Goal: Task Accomplishment & Management: Manage account settings

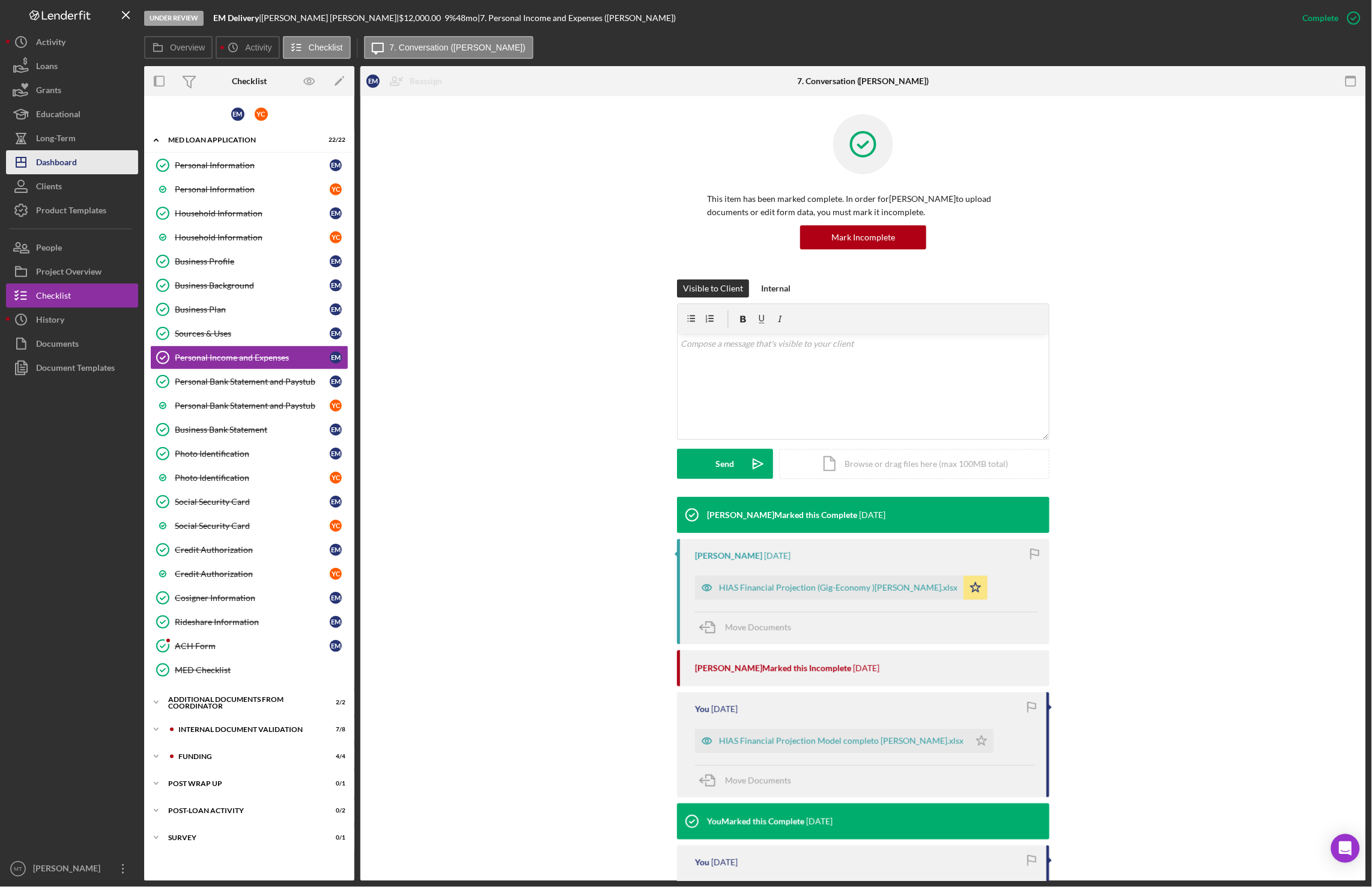
click at [60, 166] on div "Dashboard" at bounding box center [56, 164] width 41 height 27
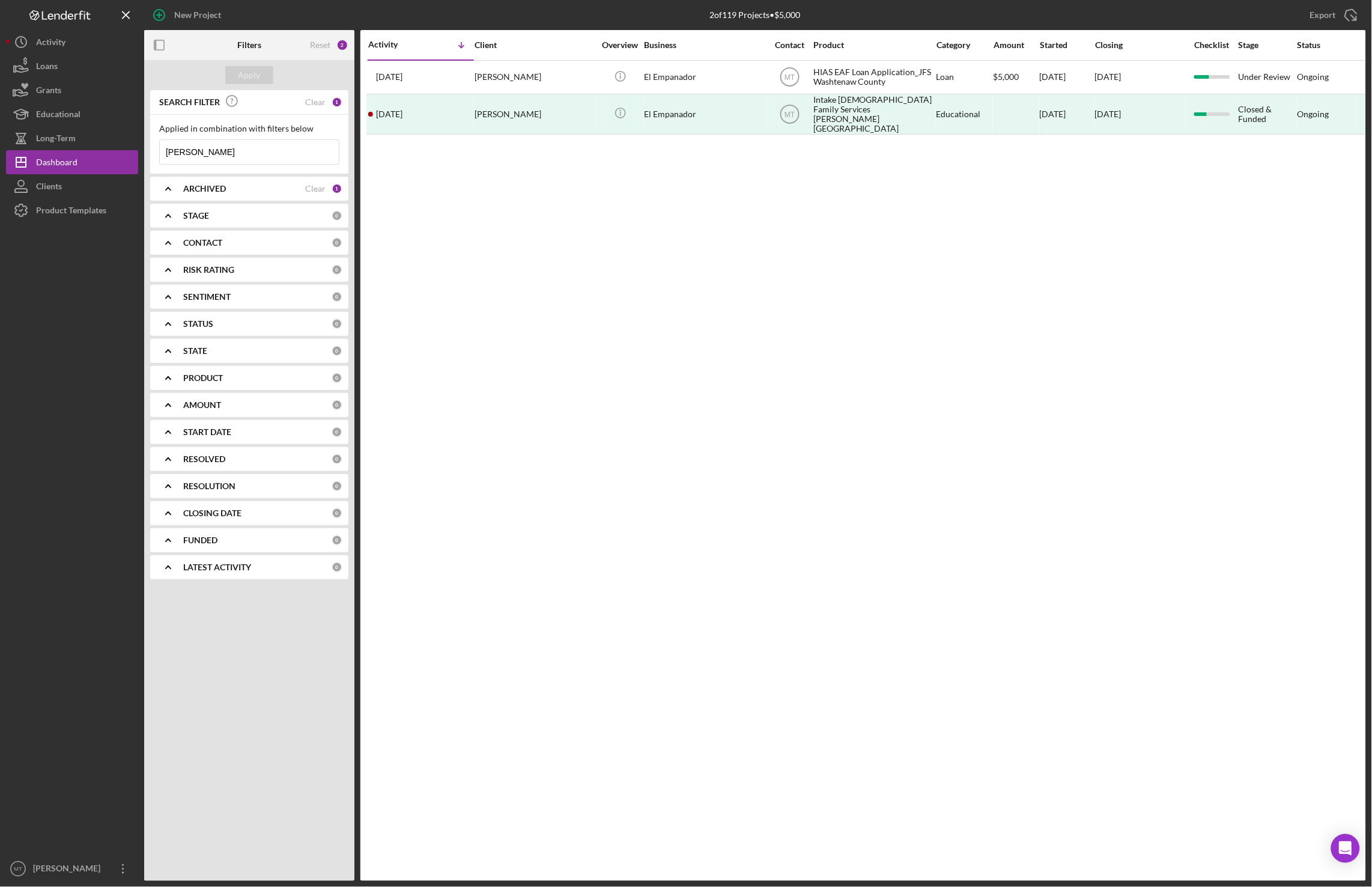
click at [223, 156] on input "[PERSON_NAME]" at bounding box center [249, 152] width 179 height 24
drag, startPoint x: 202, startPoint y: 148, endPoint x: 161, endPoint y: 153, distance: 41.3
click at [161, 153] on input "[PERSON_NAME]" at bounding box center [249, 152] width 179 height 24
click at [197, 152] on input "[PERSON_NAME]" at bounding box center [249, 152] width 179 height 24
drag, startPoint x: 197, startPoint y: 152, endPoint x: 163, endPoint y: 148, distance: 34.2
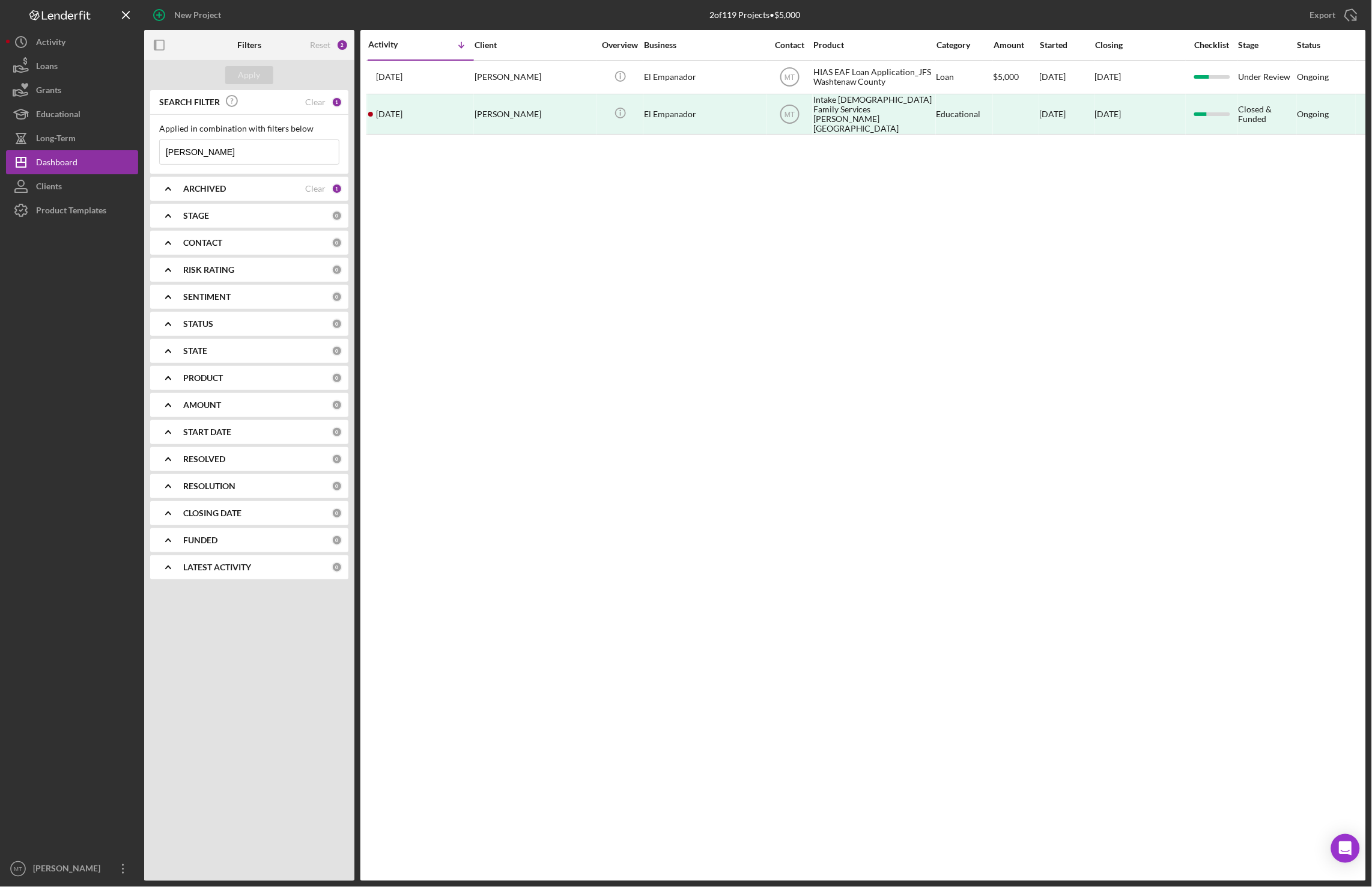
click at [163, 148] on input "[PERSON_NAME]" at bounding box center [249, 152] width 179 height 24
type input "[PERSON_NAME]"
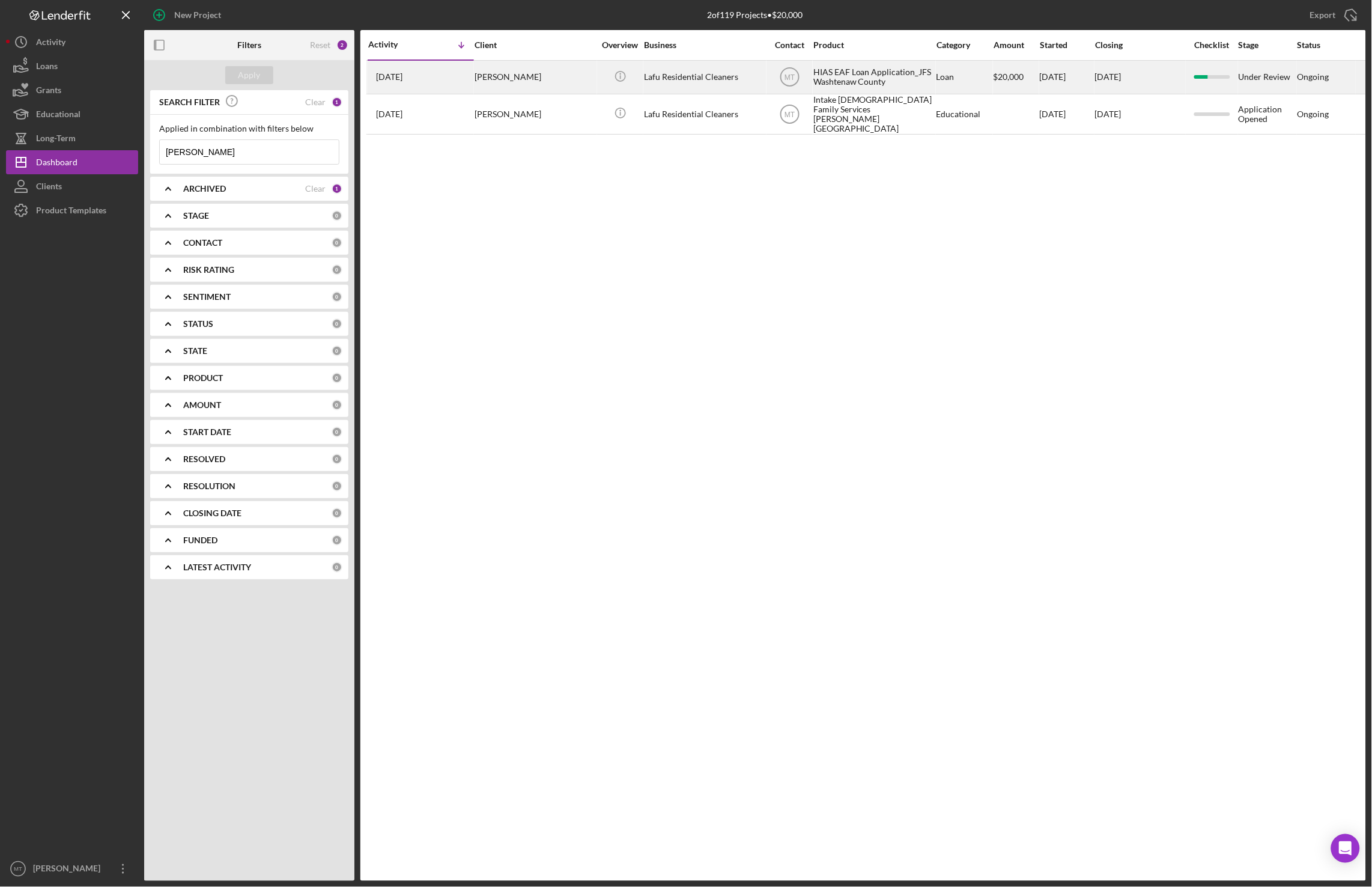
click at [853, 78] on div "HIAS EAF Loan Application_JFS Washtenaw County" at bounding box center [873, 77] width 120 height 32
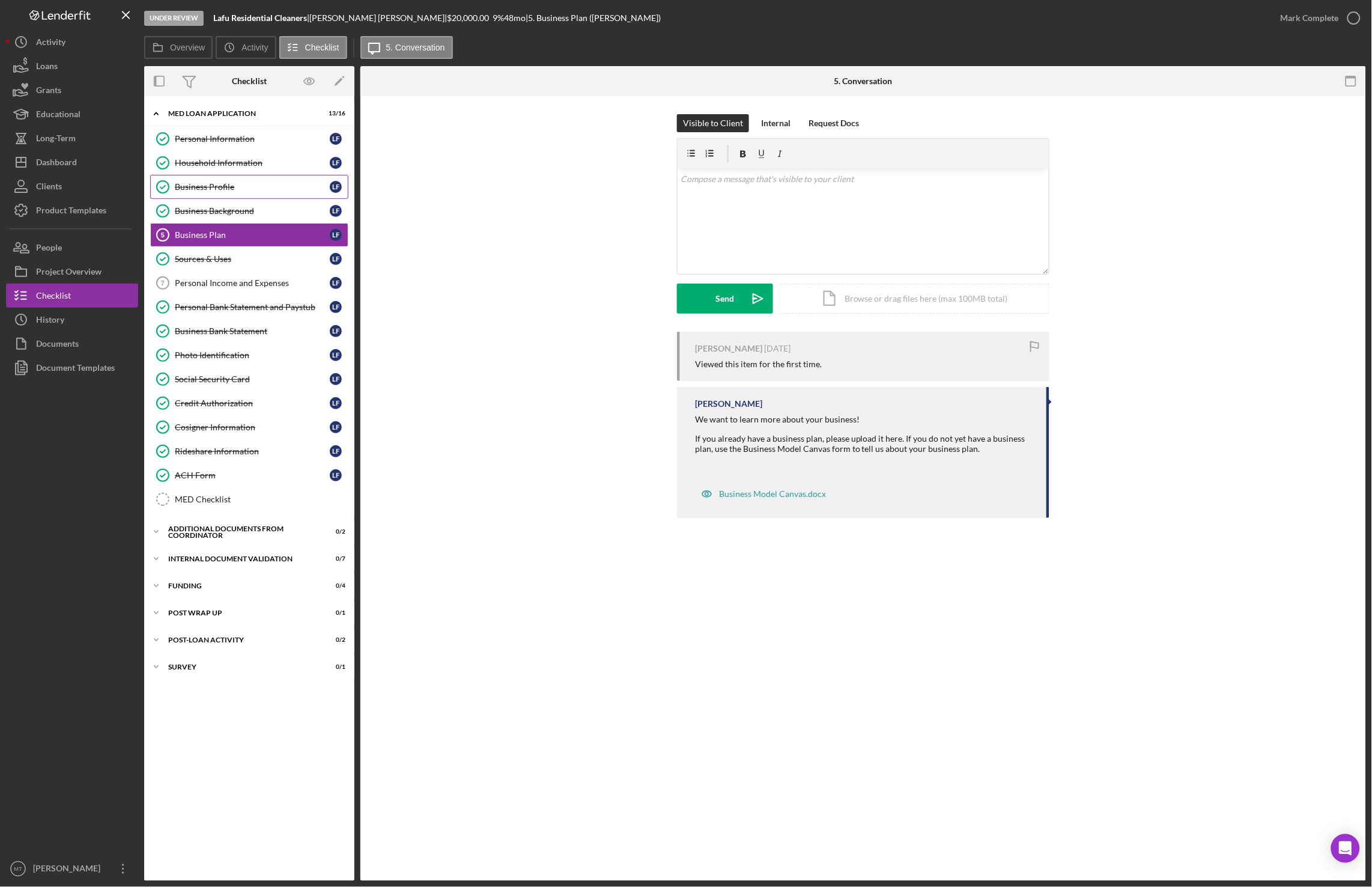
click at [219, 197] on link "Business Profile Business Profile L F" at bounding box center [249, 187] width 198 height 24
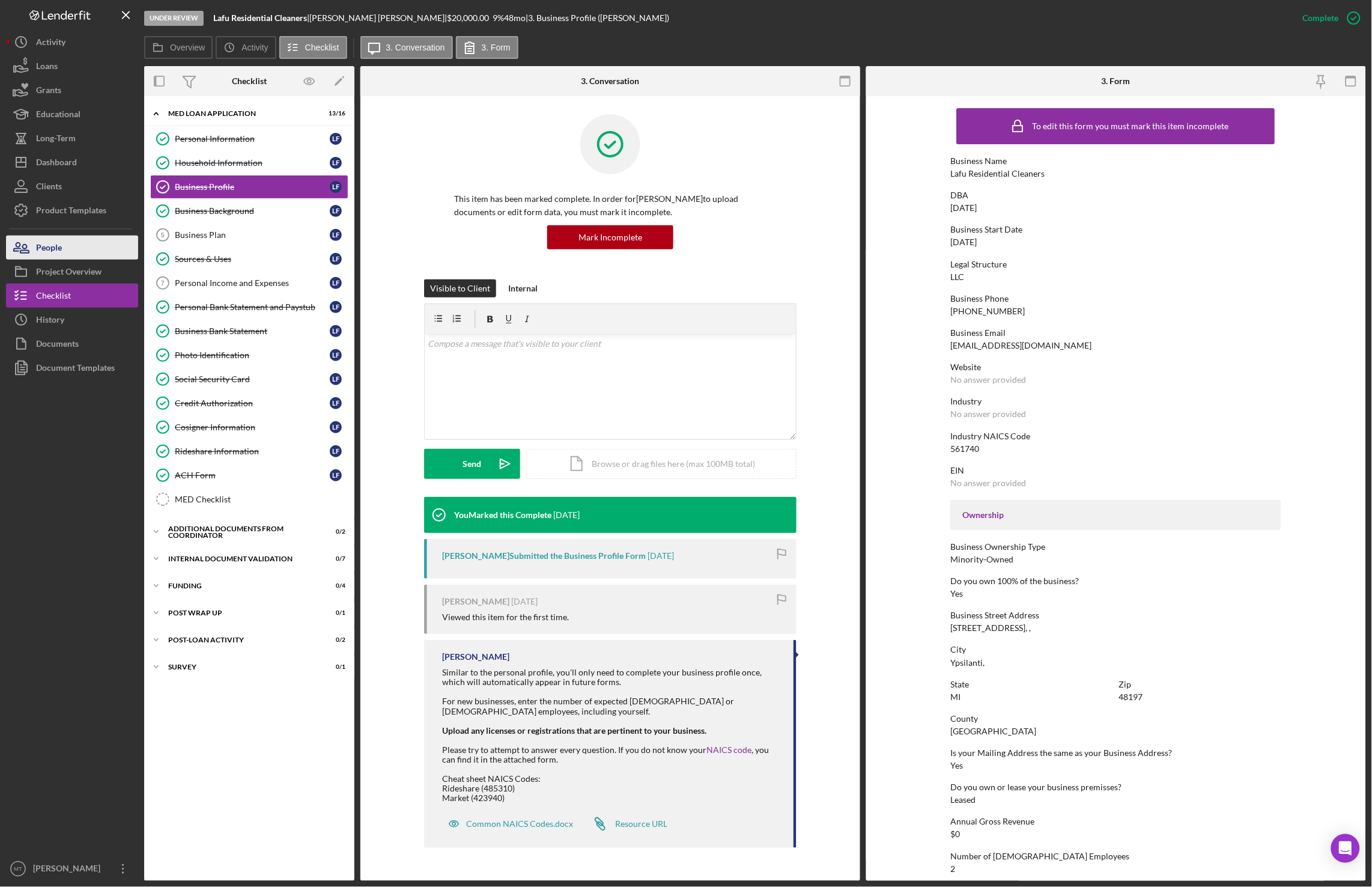
click at [82, 242] on button "People" at bounding box center [71, 247] width 132 height 24
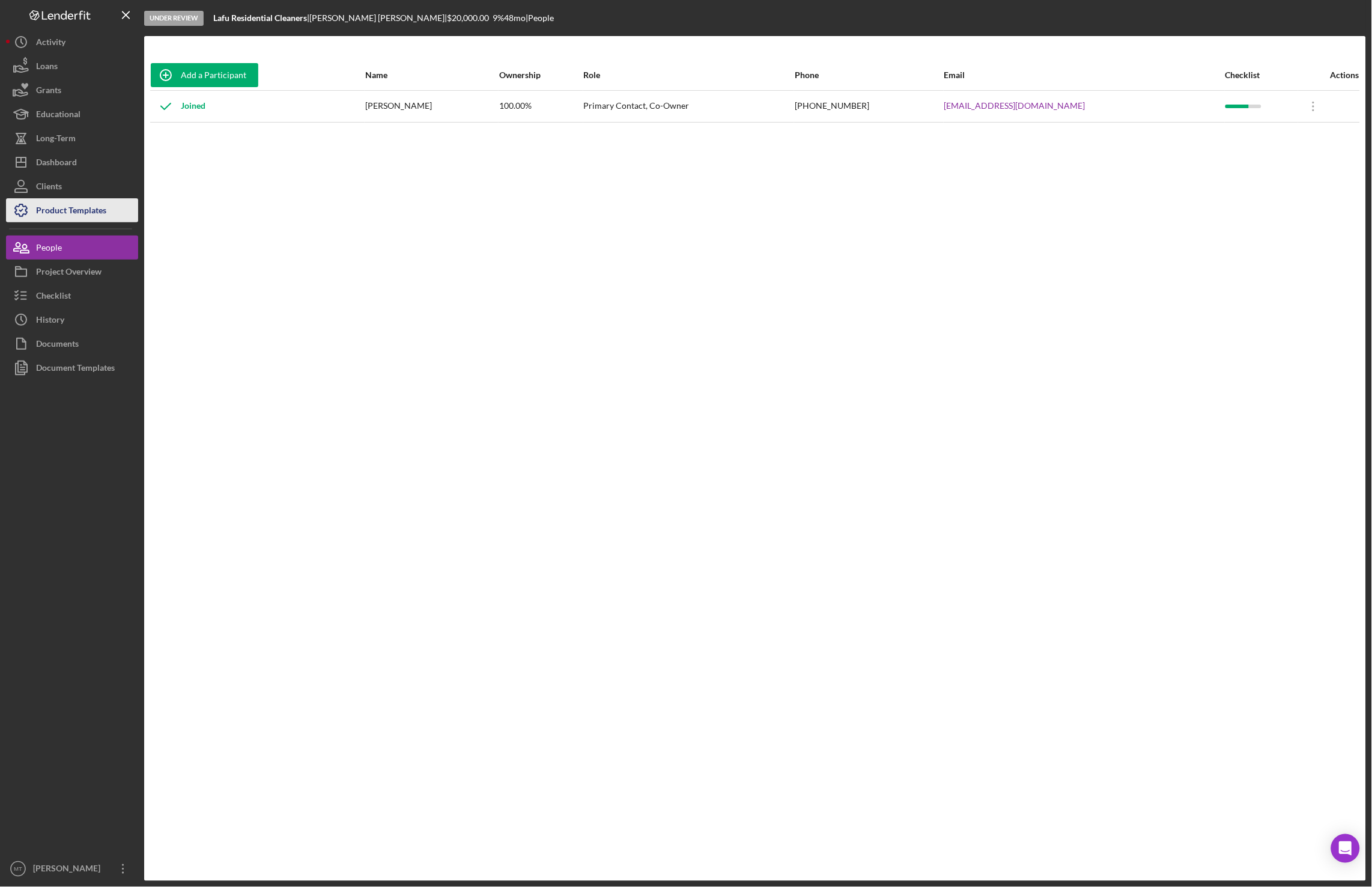
click at [74, 216] on div "Product Templates" at bounding box center [71, 212] width 71 height 27
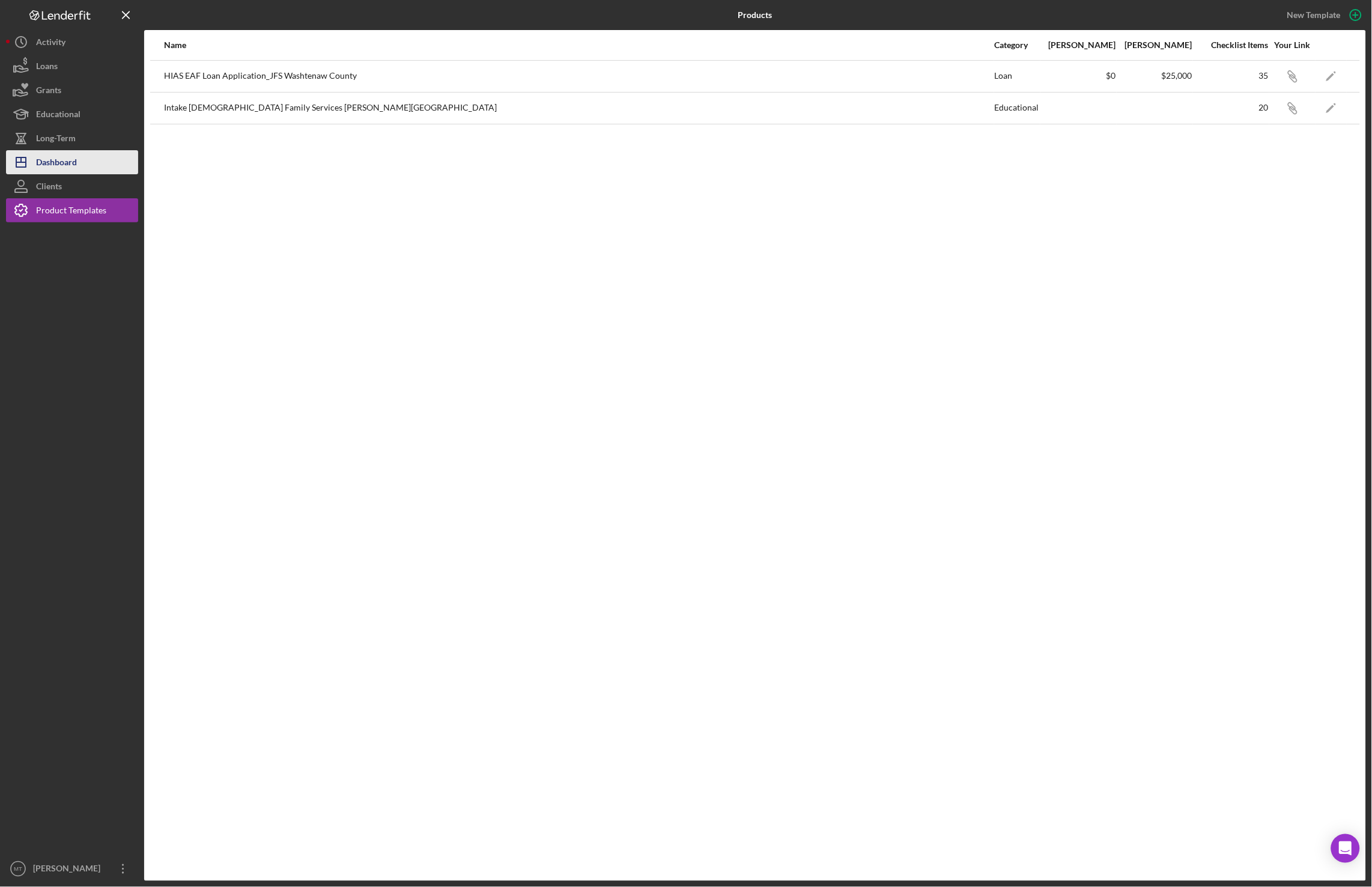
click at [83, 159] on button "Icon/Dashboard Dashboard" at bounding box center [71, 163] width 132 height 24
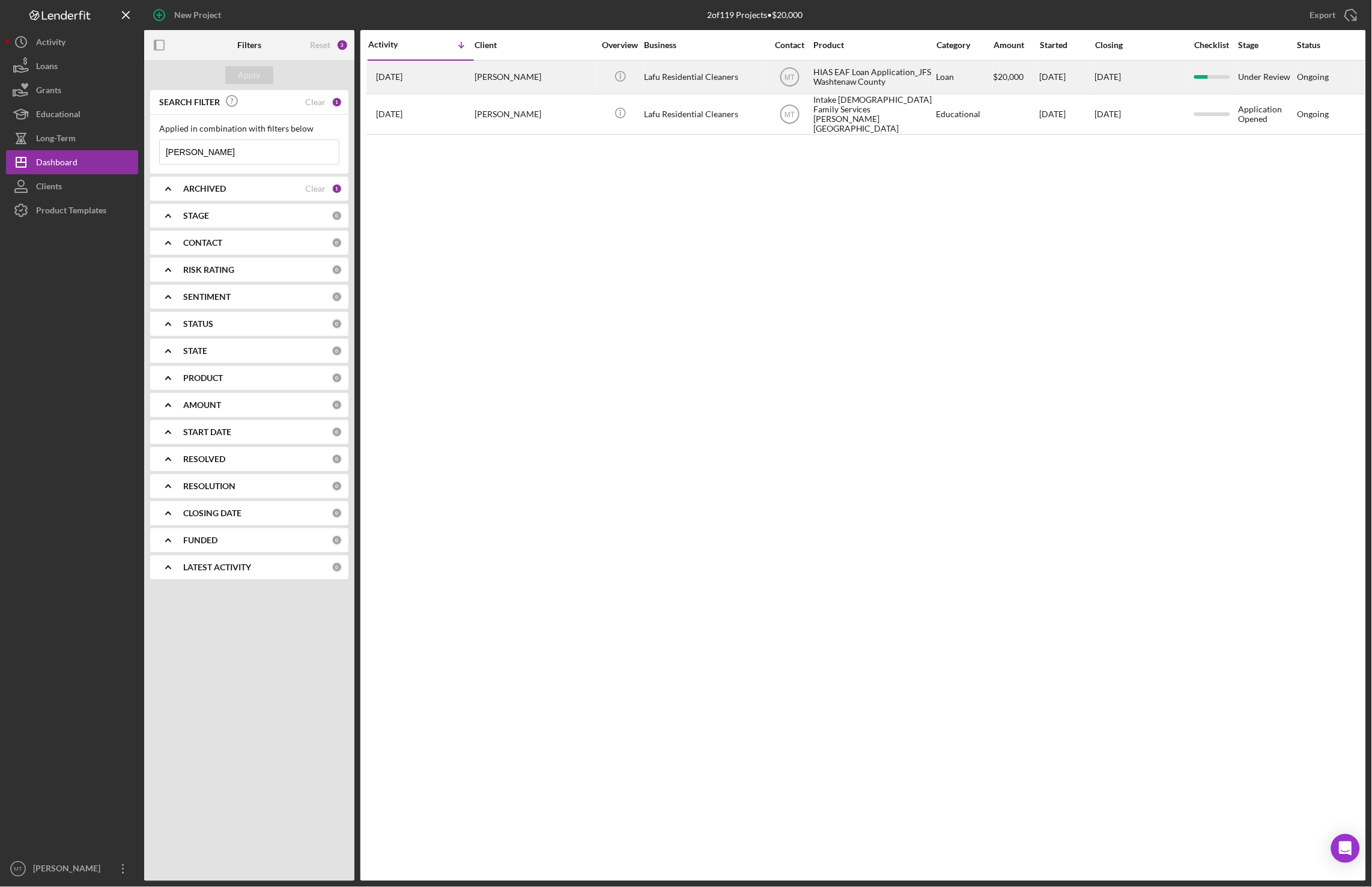
click at [845, 80] on div "HIAS EAF Loan Application_JFS Washtenaw County" at bounding box center [873, 77] width 120 height 32
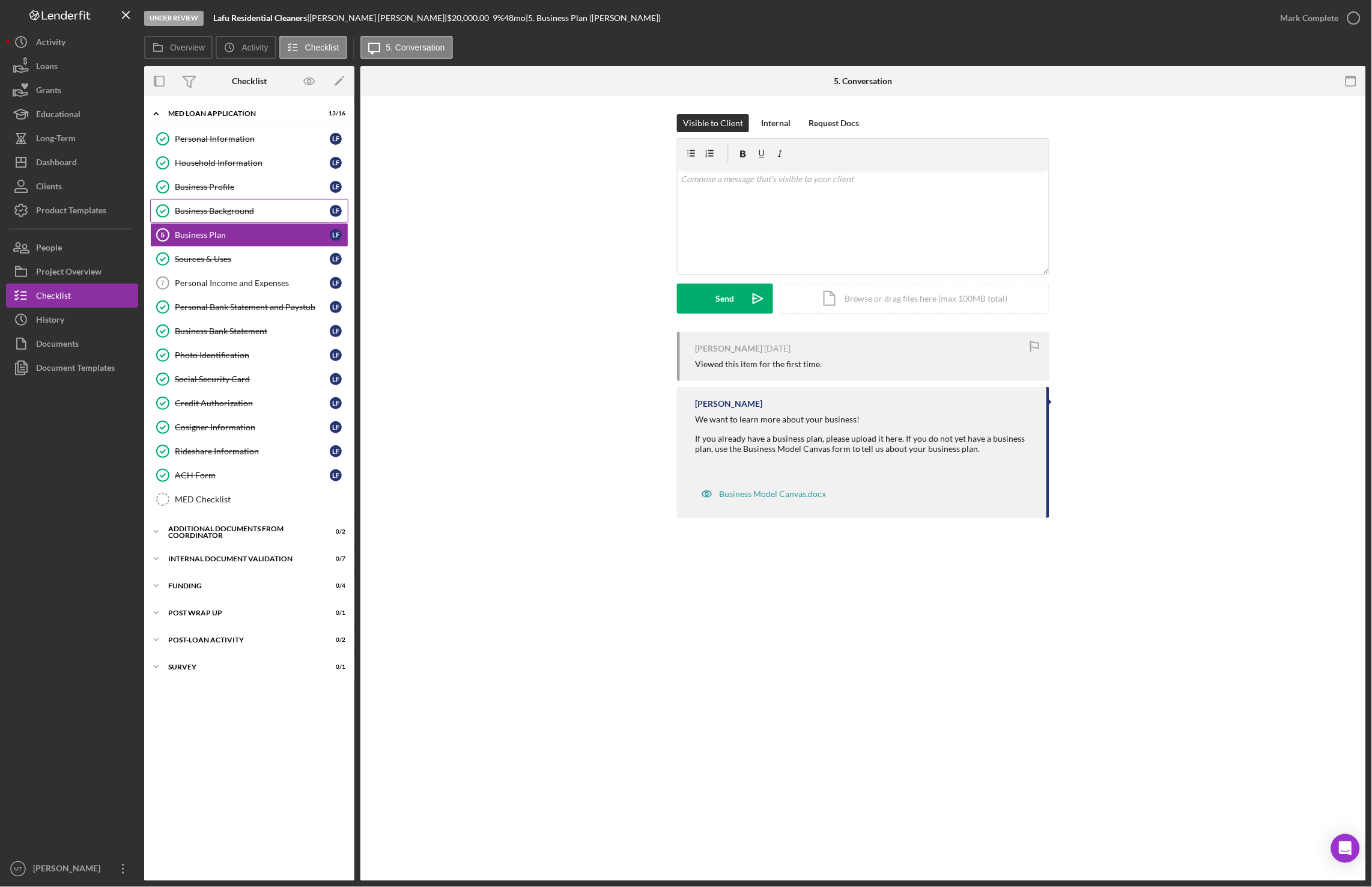
click at [220, 209] on div "Business Background" at bounding box center [252, 210] width 155 height 9
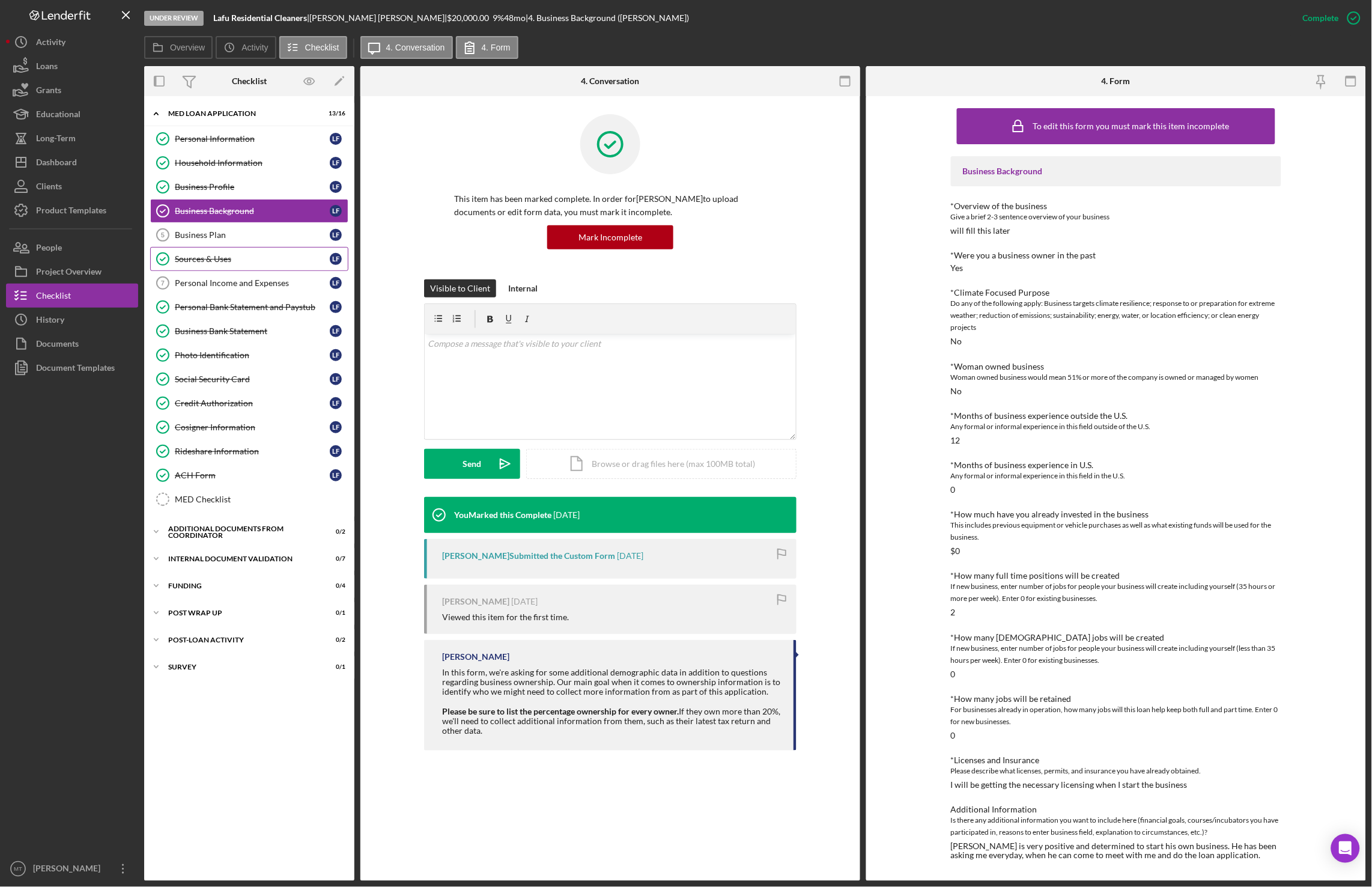
click at [213, 258] on div "Sources & Uses" at bounding box center [252, 259] width 155 height 9
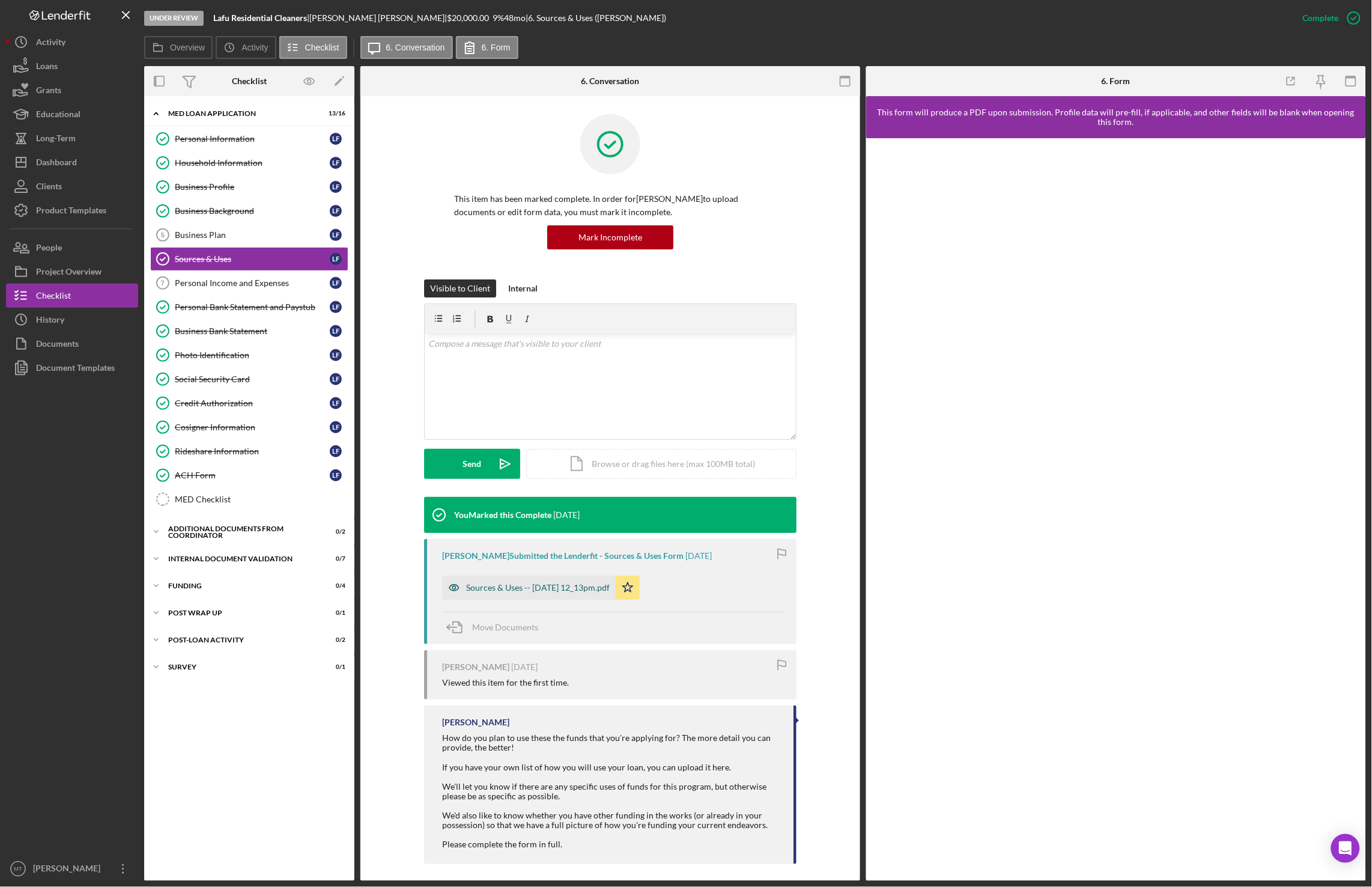
click at [577, 589] on div "Sources & Uses -- [DATE] 12_13pm.pdf" at bounding box center [537, 588] width 143 height 9
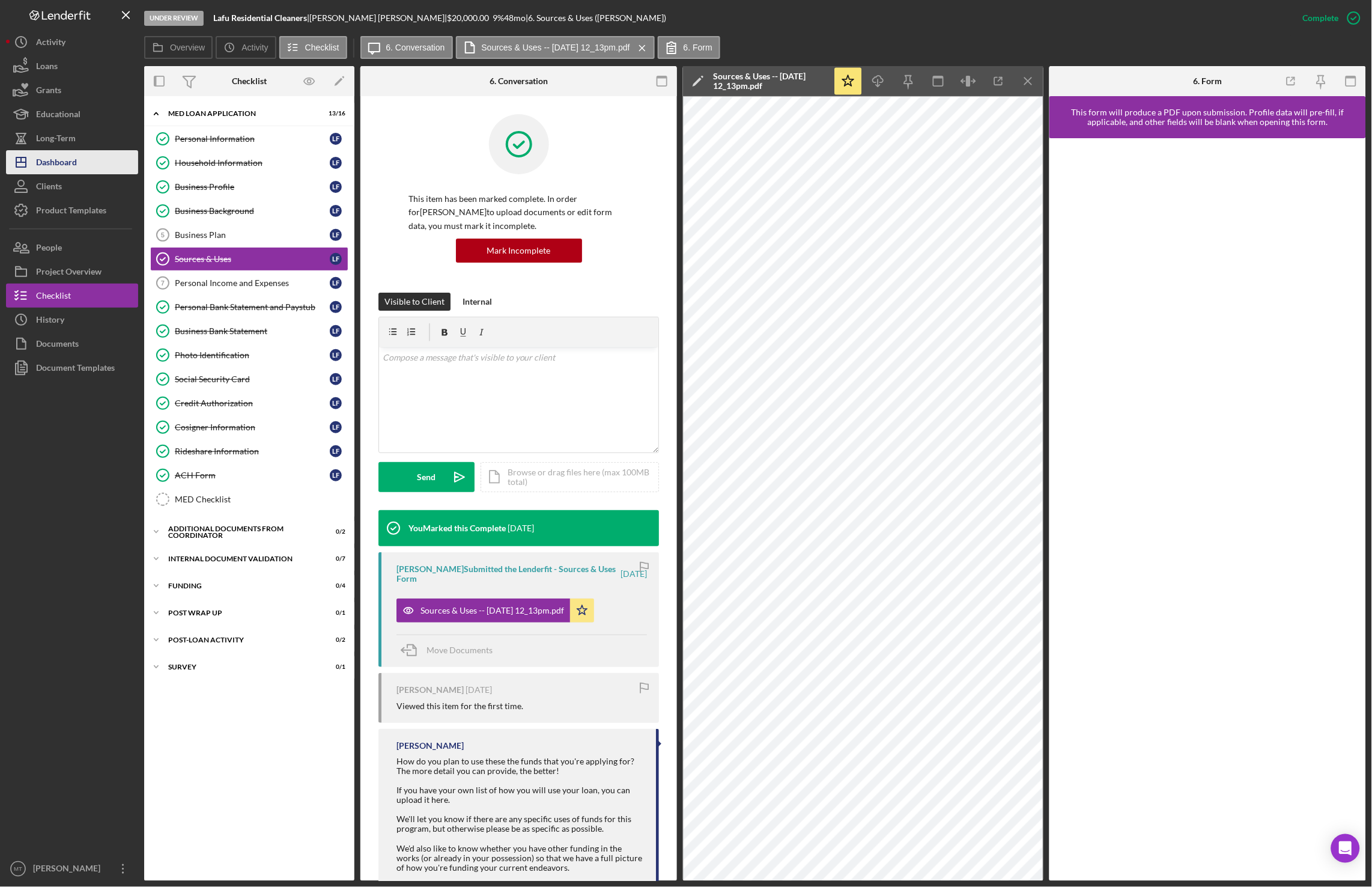
click at [78, 171] on button "Icon/Dashboard Dashboard" at bounding box center [71, 163] width 132 height 24
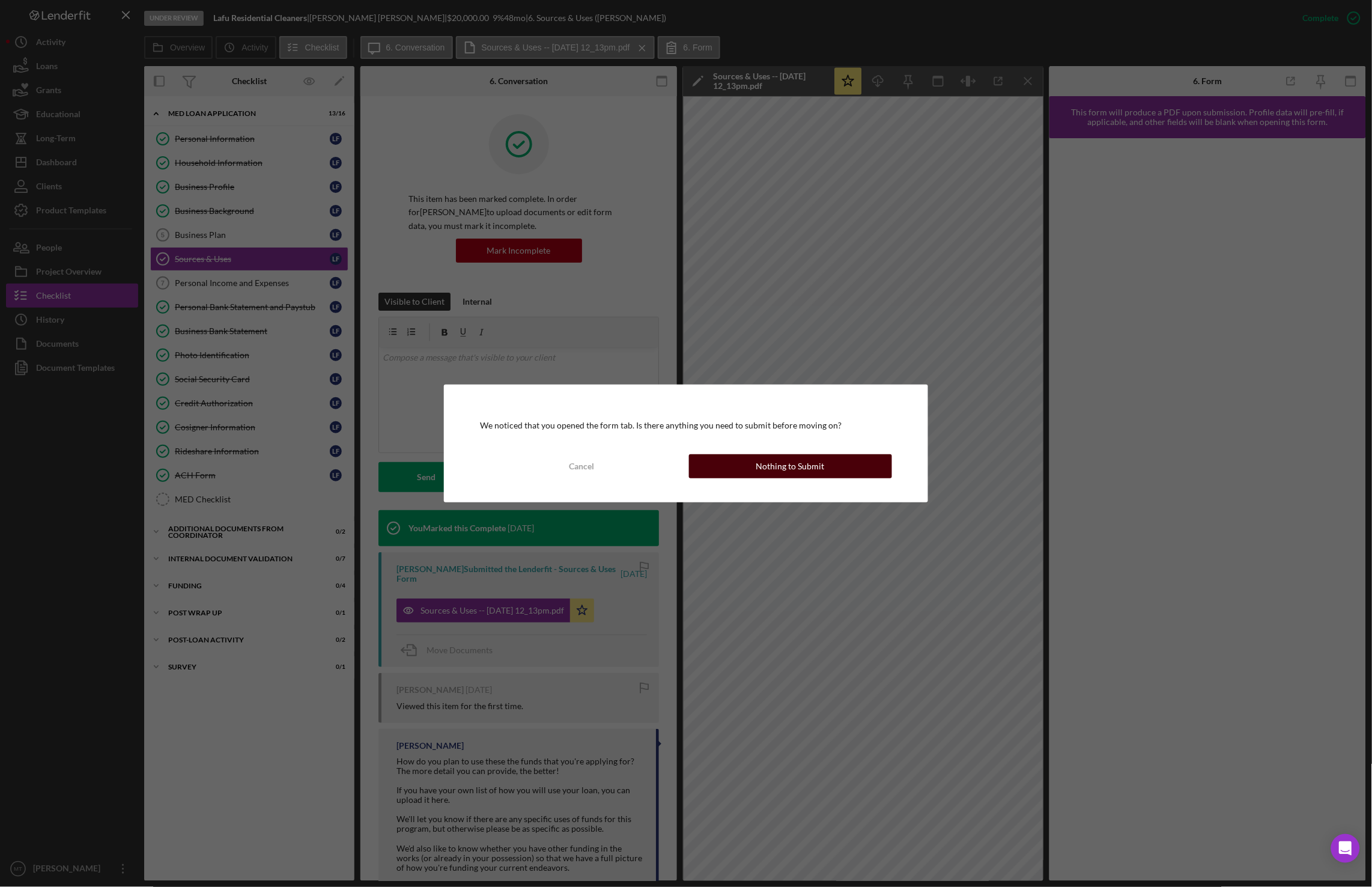
click at [793, 458] on div "Nothing to Submit" at bounding box center [790, 466] width 68 height 24
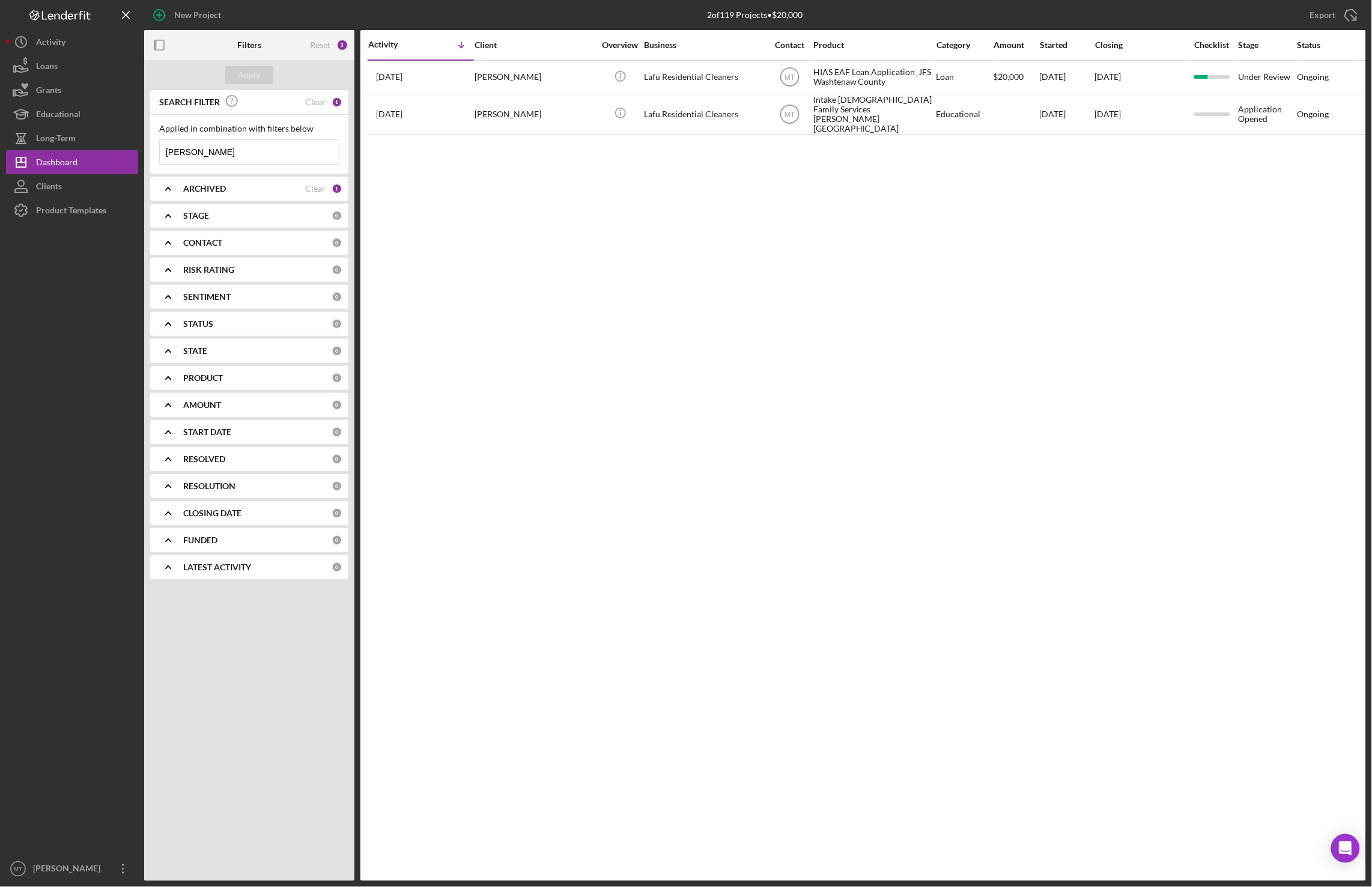
drag, startPoint x: 274, startPoint y: 154, endPoint x: 166, endPoint y: 156, distance: 108.0
click at [166, 156] on input "[PERSON_NAME]" at bounding box center [249, 152] width 179 height 24
type input "[PERSON_NAME]"
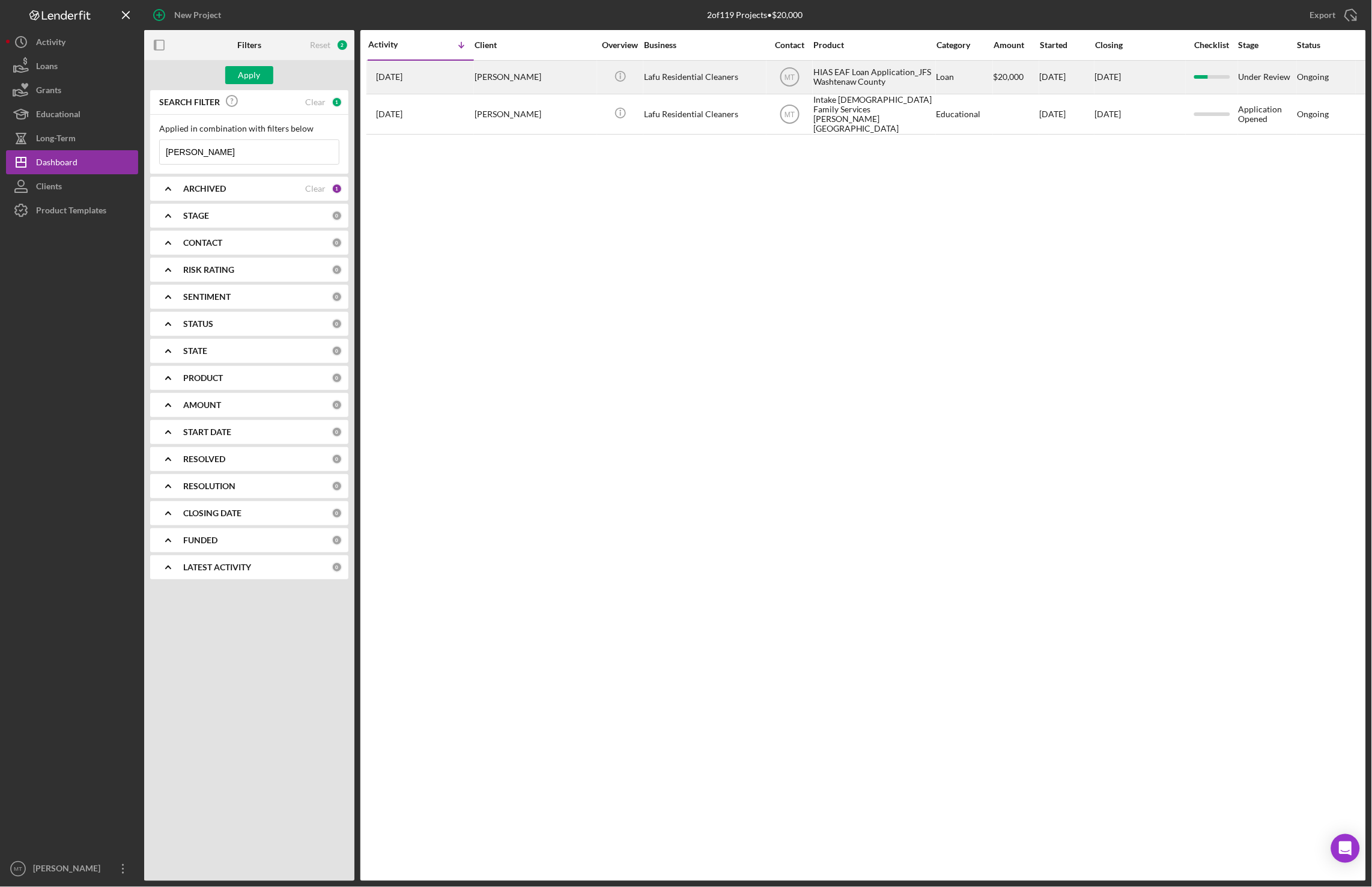
click at [869, 85] on div "HIAS EAF Loan Application_JFS Washtenaw County" at bounding box center [873, 77] width 120 height 32
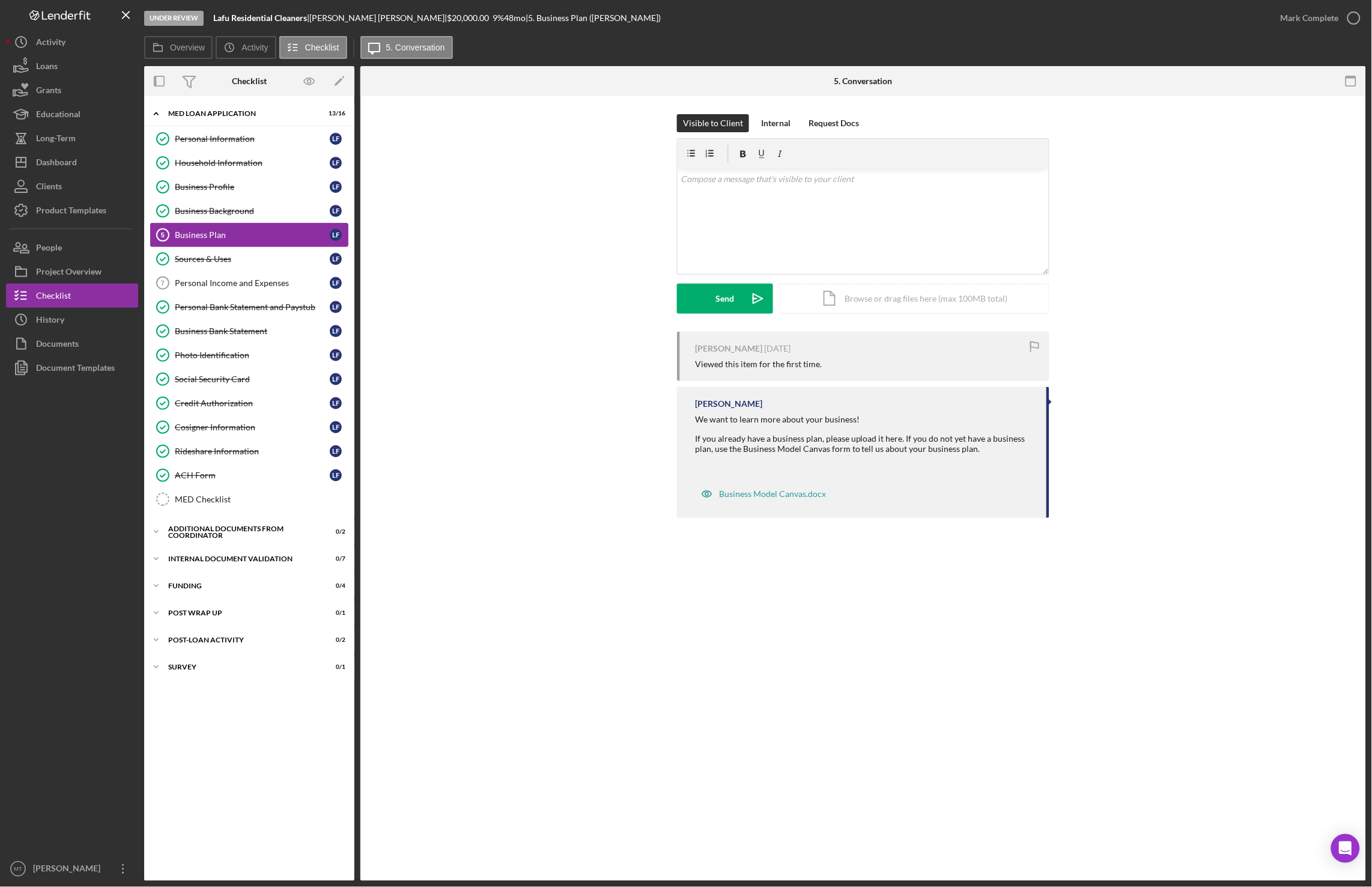
click at [195, 237] on div "Business Plan" at bounding box center [252, 235] width 155 height 9
click at [210, 216] on div "Business Background" at bounding box center [252, 210] width 155 height 9
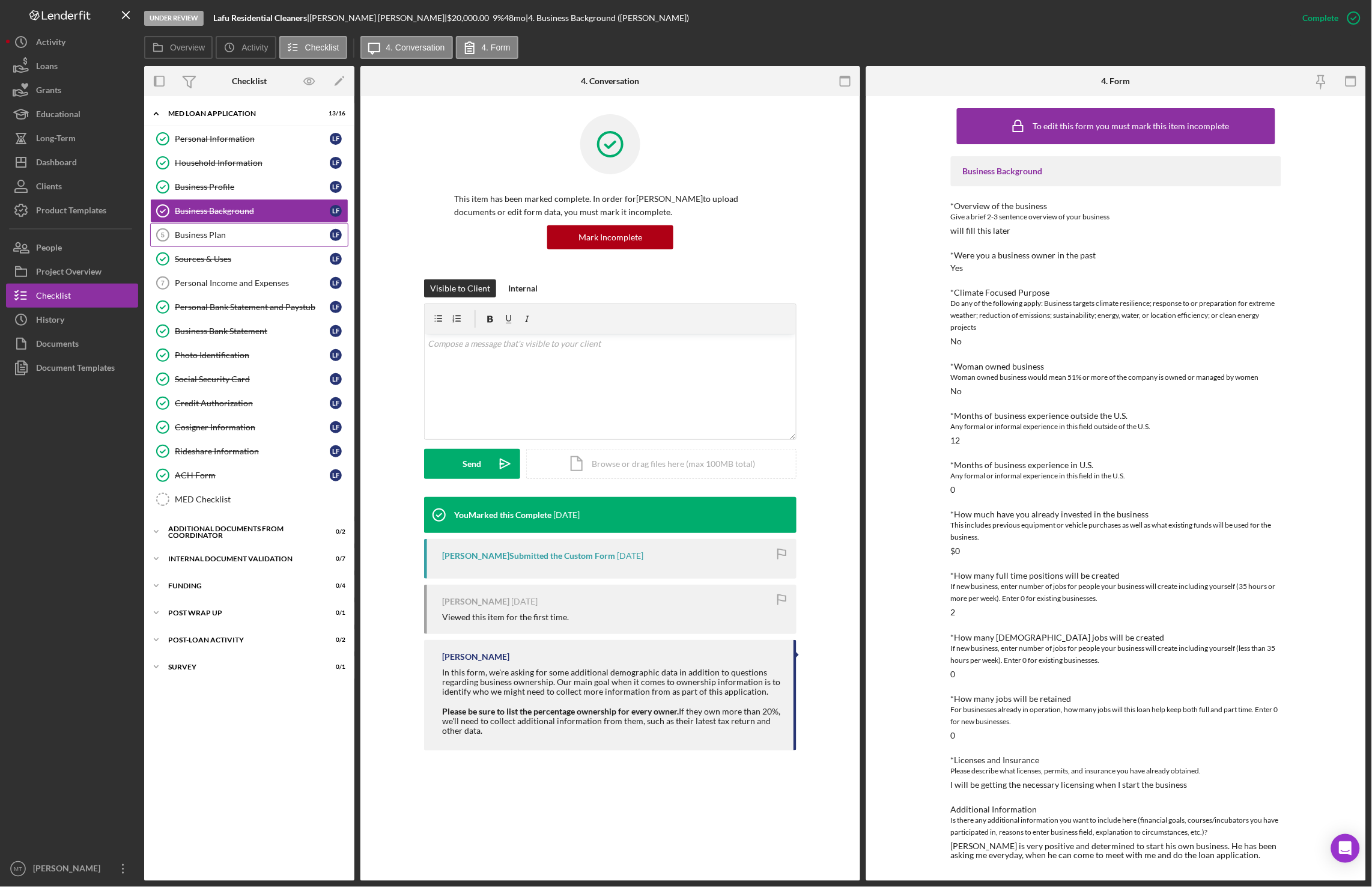
click at [209, 238] on div "Business Plan" at bounding box center [252, 235] width 155 height 9
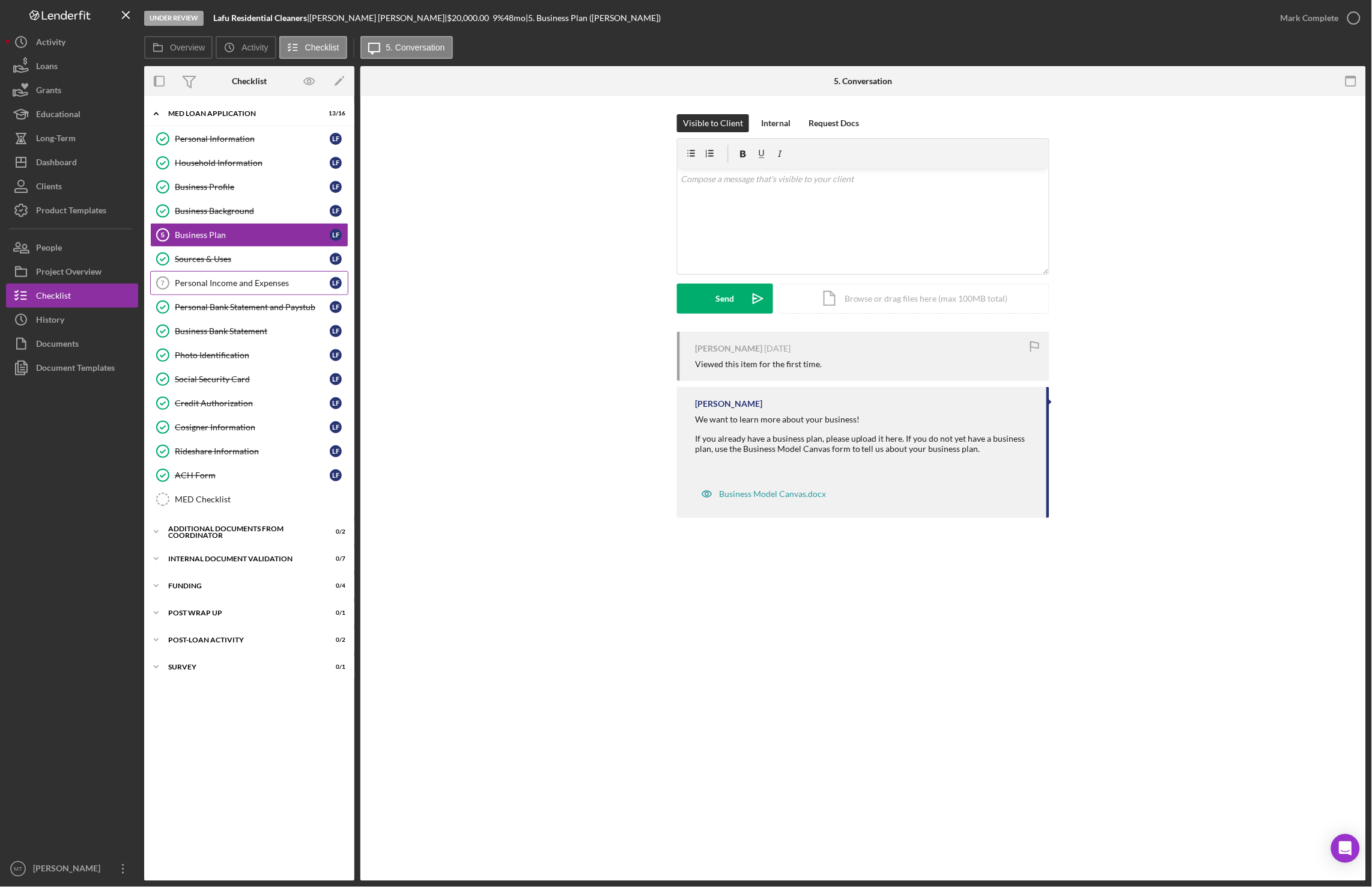
click at [215, 284] on div "Personal Income and Expenses" at bounding box center [252, 282] width 155 height 9
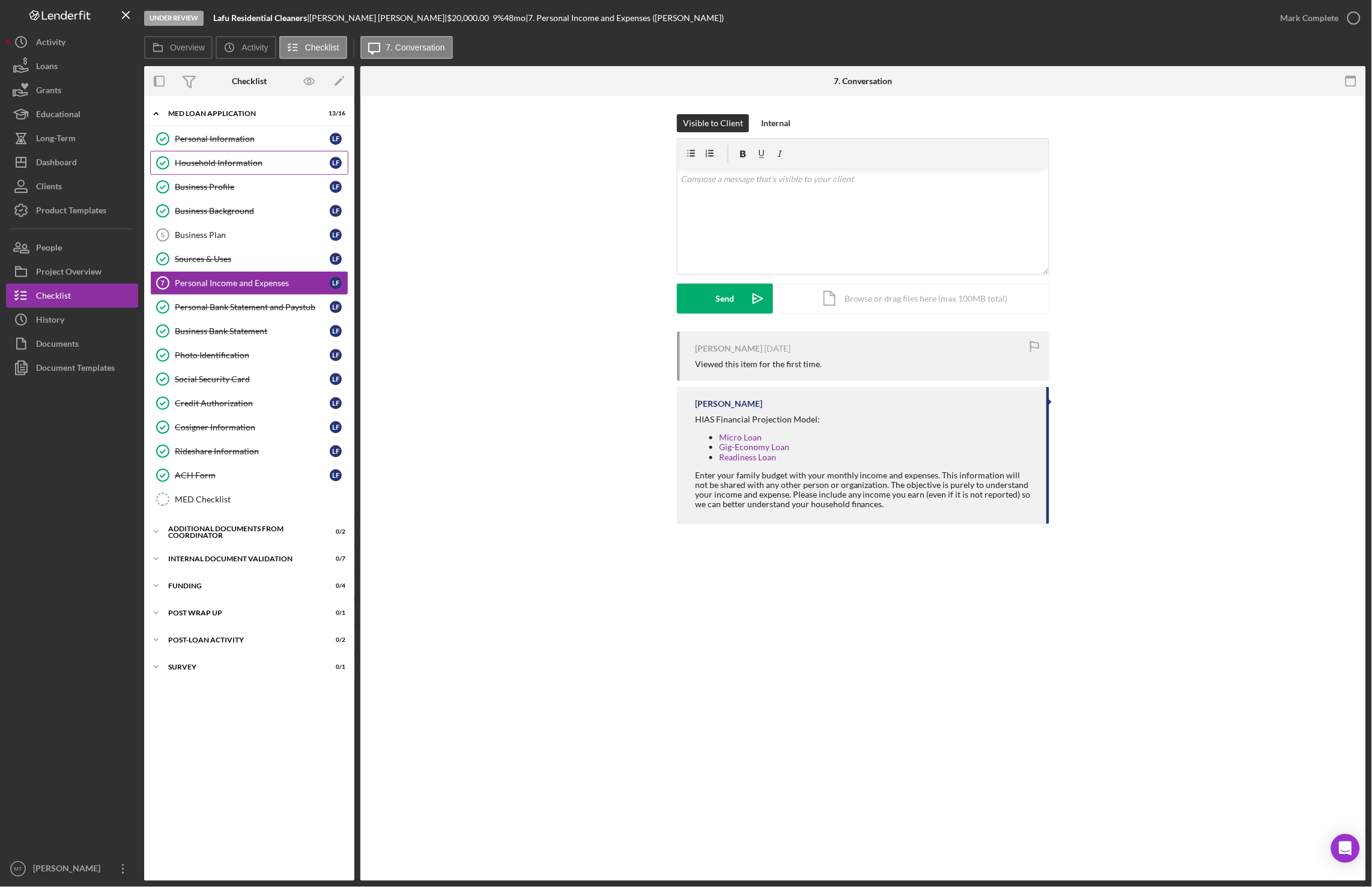
click at [215, 166] on div "Household Information" at bounding box center [252, 163] width 155 height 9
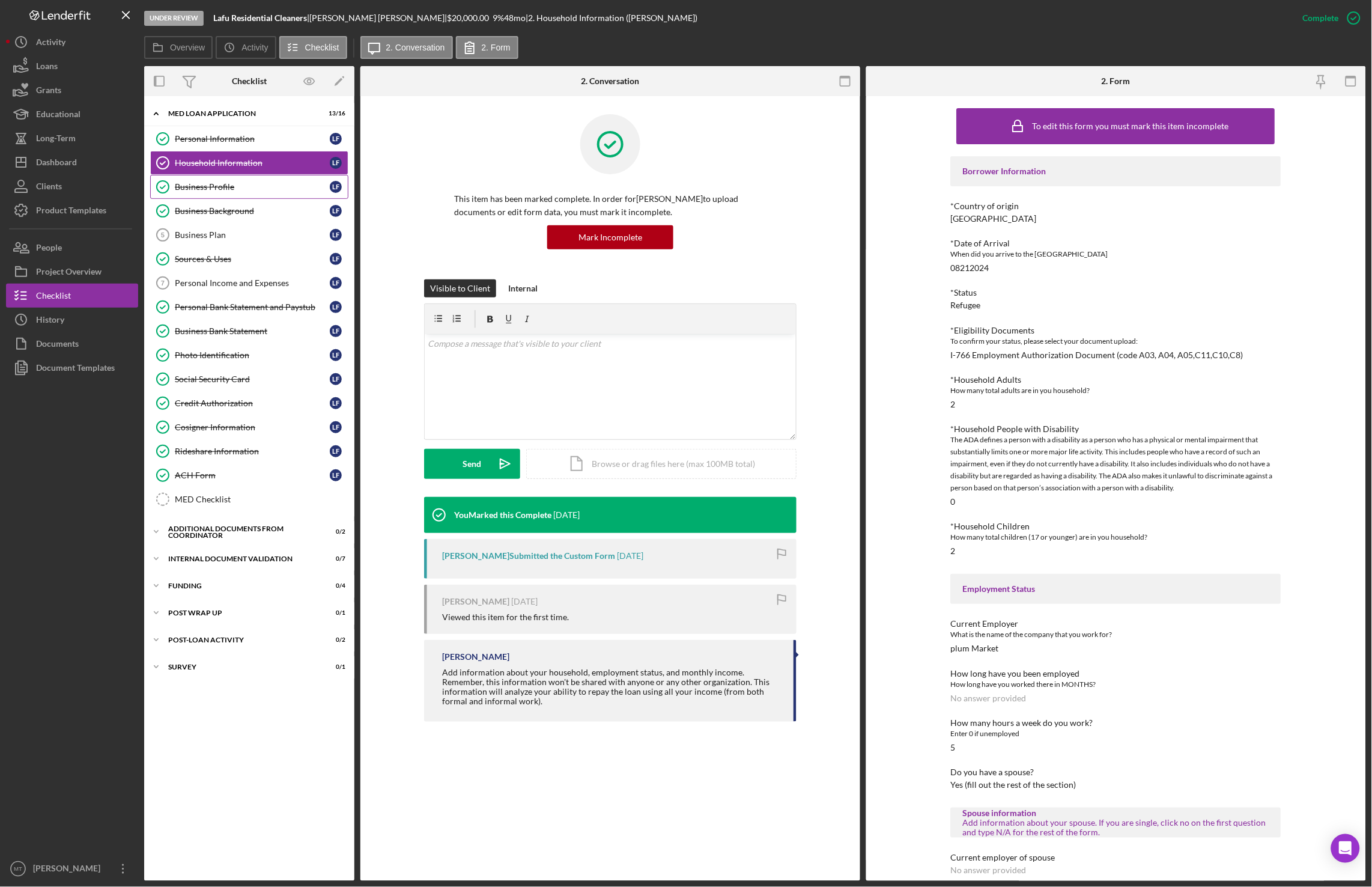
click at [213, 183] on link "Business Profile Business Profile L F" at bounding box center [249, 187] width 198 height 24
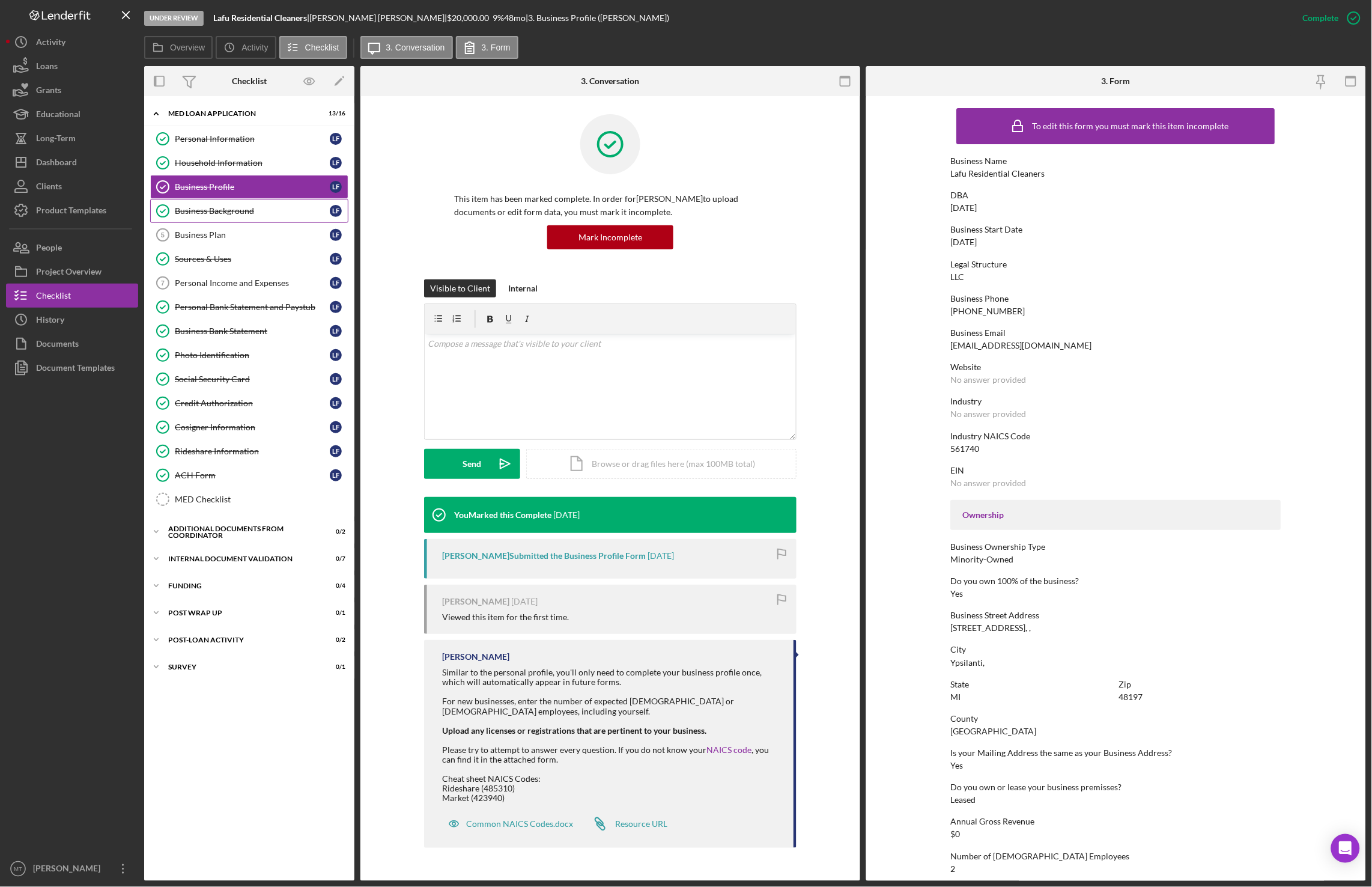
click at [208, 216] on div "Business Background" at bounding box center [252, 210] width 155 height 9
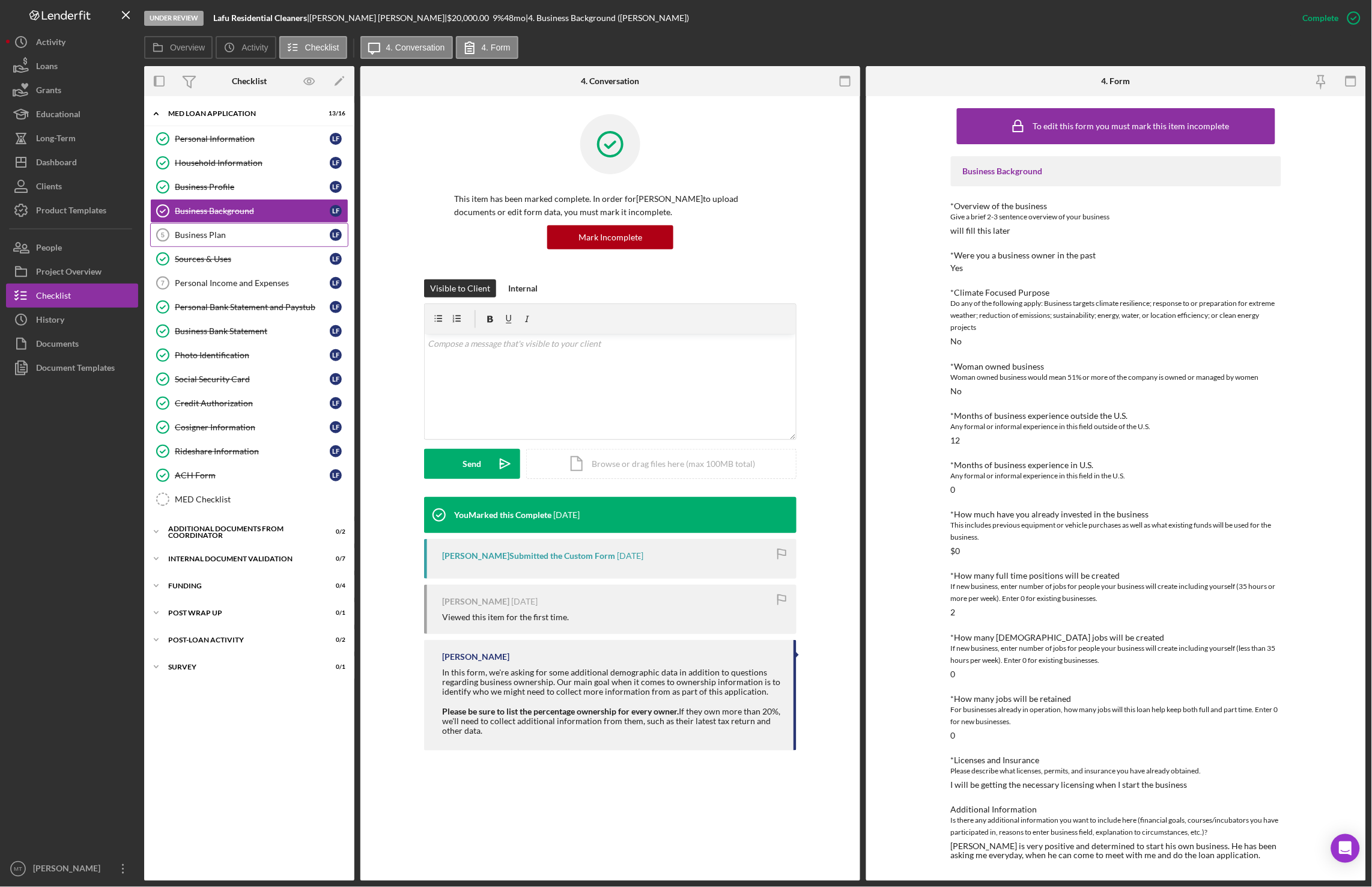
click at [208, 232] on link "Business Plan 5 Business Plan L F" at bounding box center [249, 235] width 198 height 24
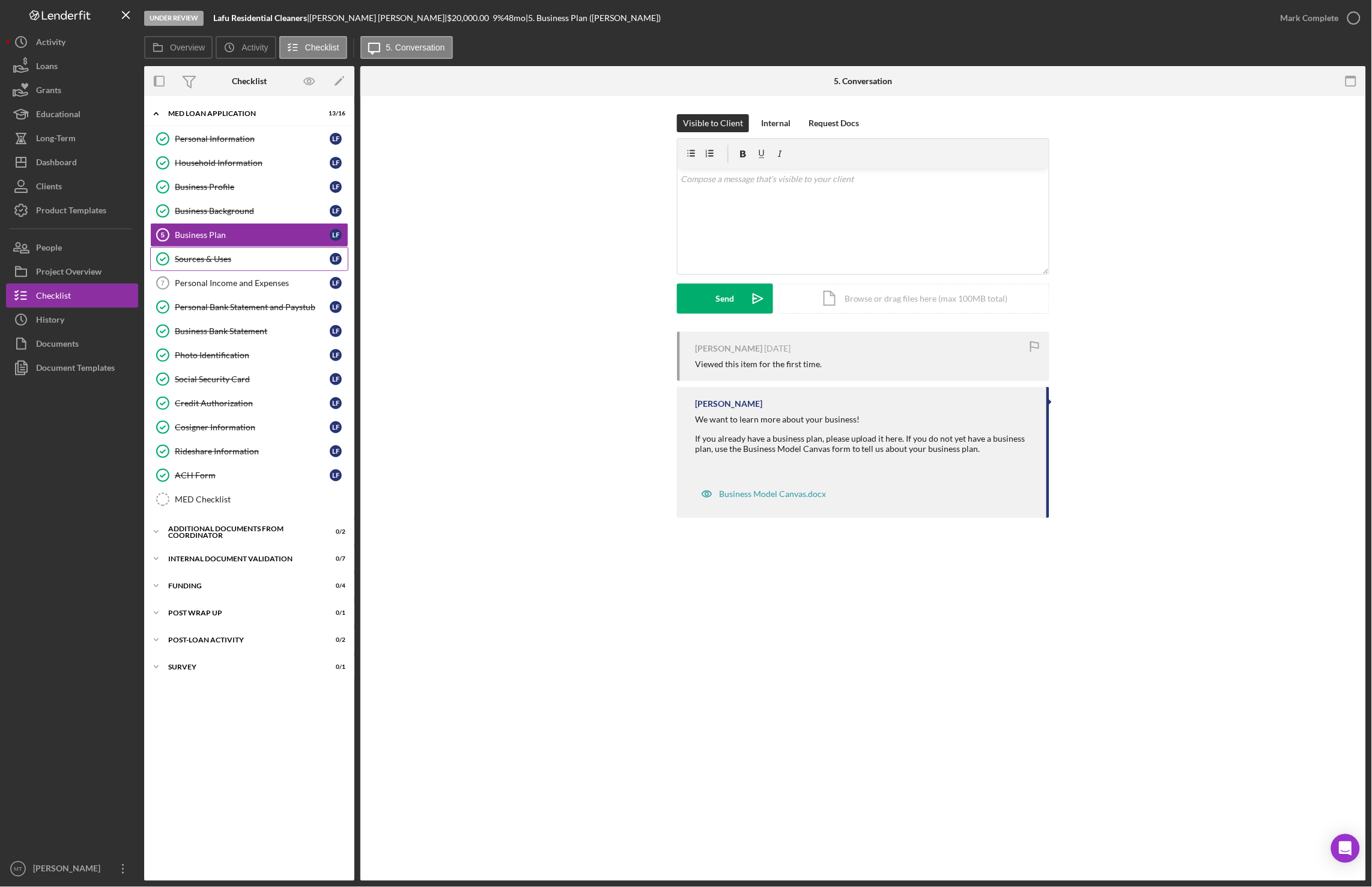
click at [204, 260] on div "Sources & Uses" at bounding box center [252, 259] width 155 height 9
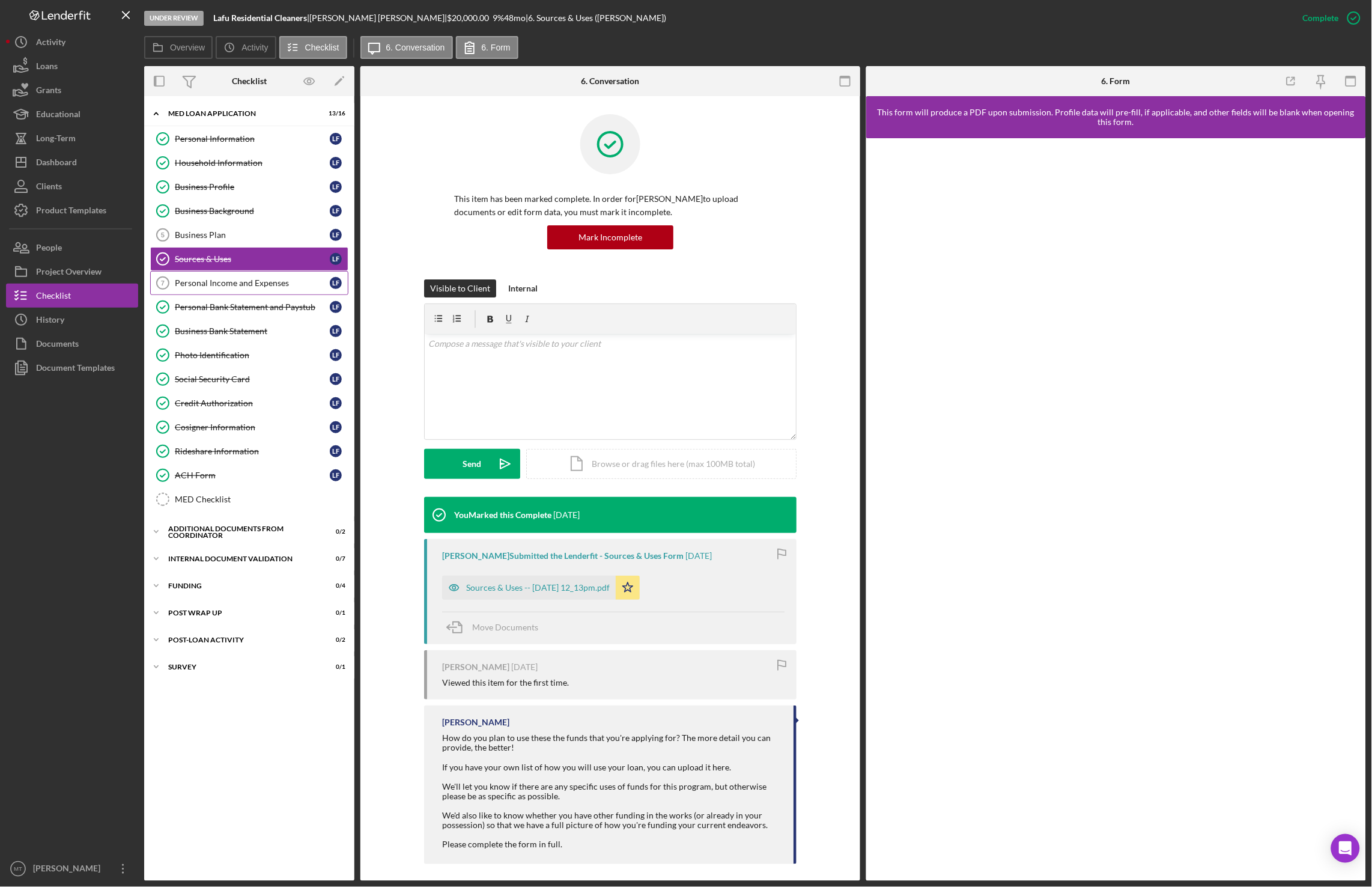
click at [199, 285] on div "Personal Income and Expenses" at bounding box center [252, 282] width 155 height 9
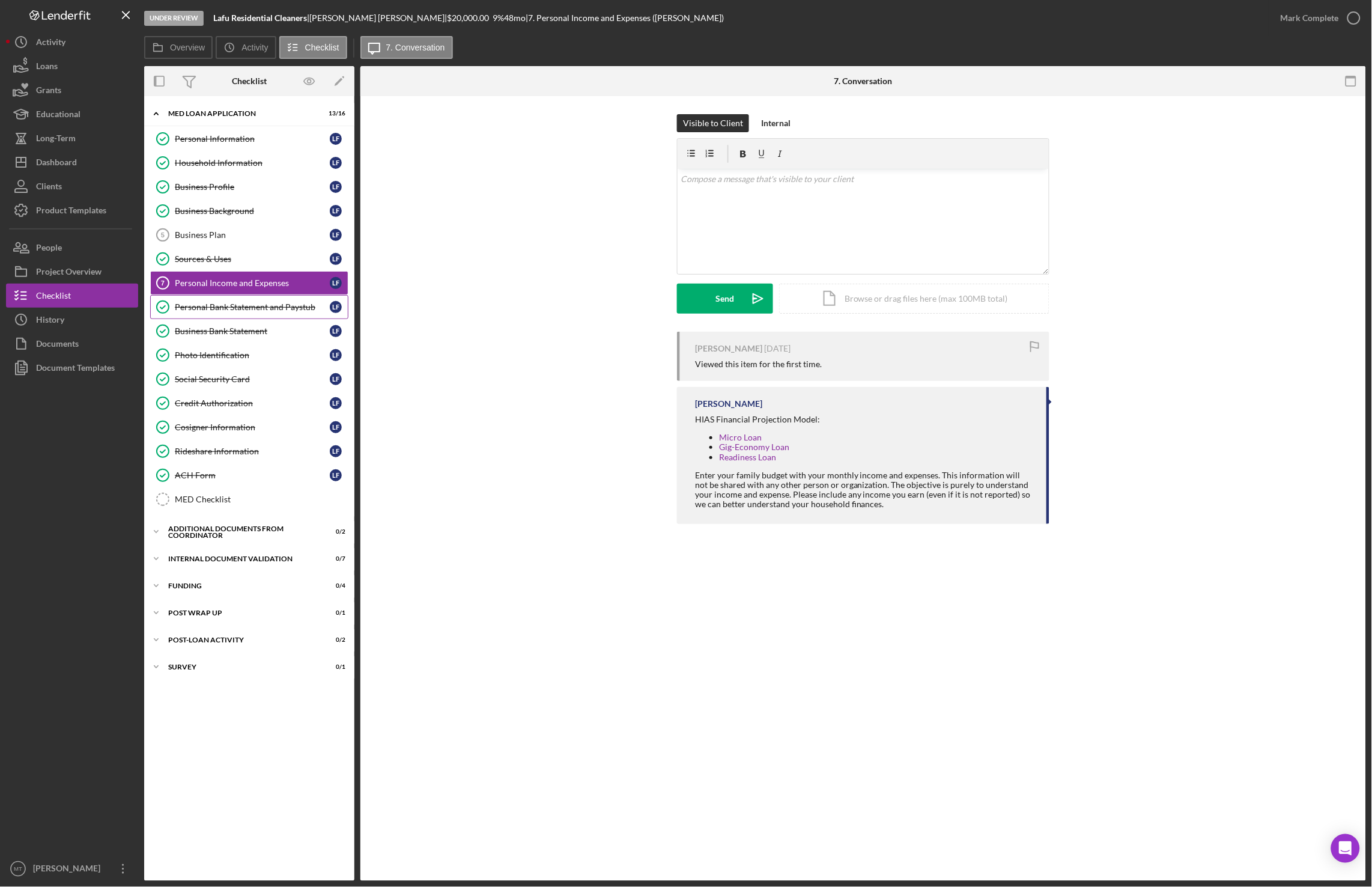
click at [197, 309] on div "Personal Bank Statement and Paystub" at bounding box center [252, 307] width 155 height 9
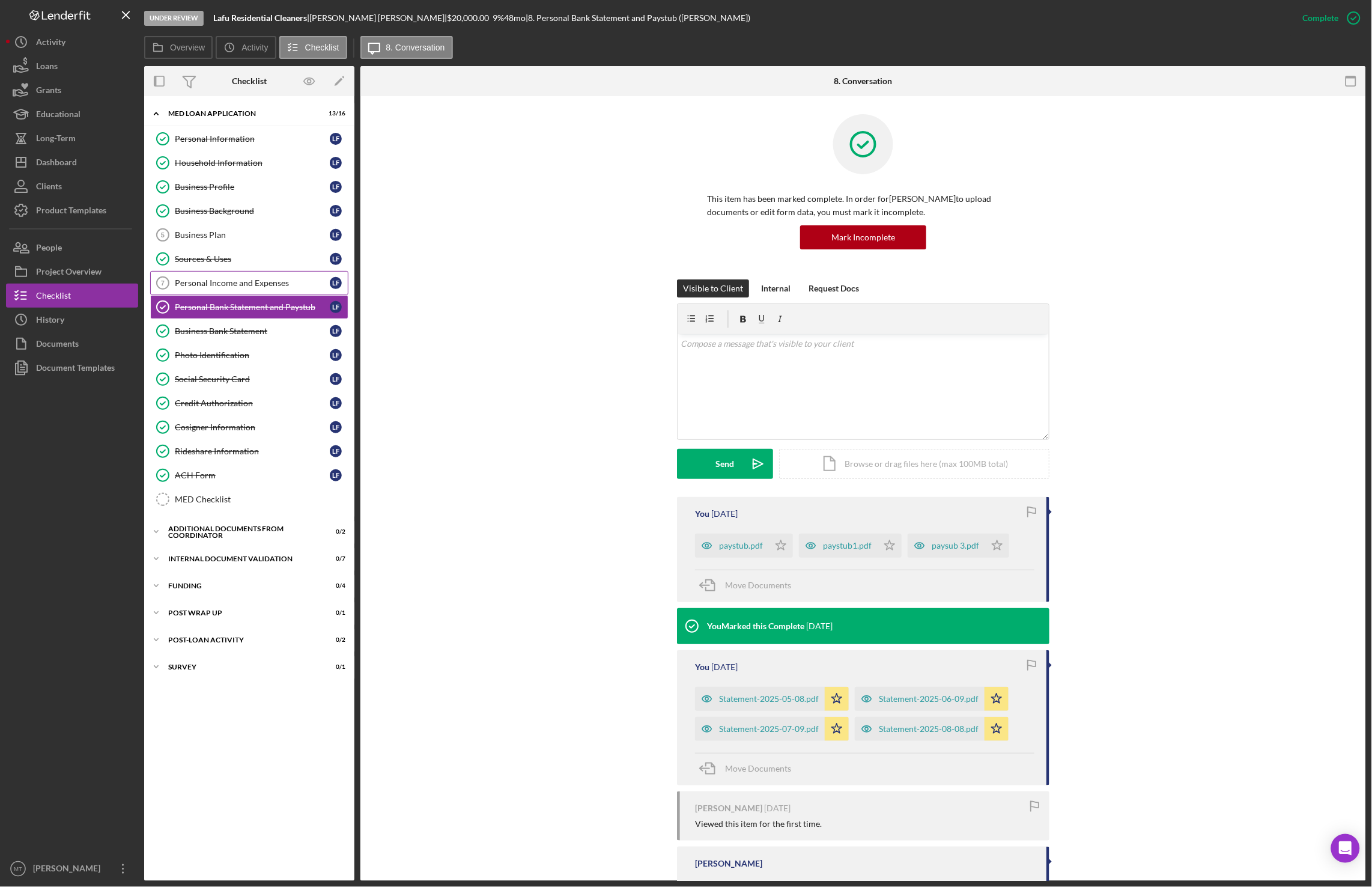
click at [202, 288] on div "Personal Income and Expenses" at bounding box center [252, 282] width 155 height 9
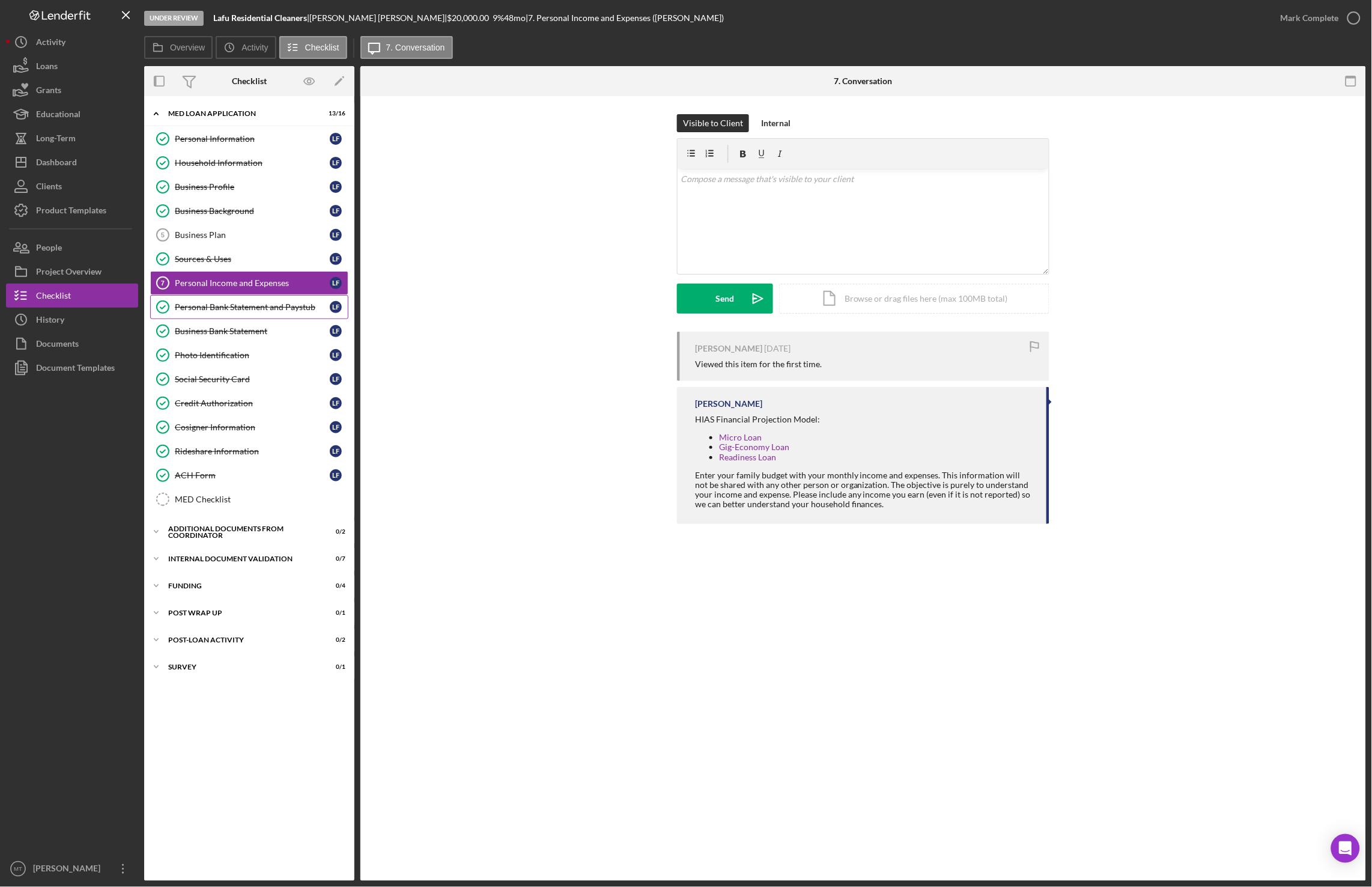
click at [204, 312] on div "Personal Bank Statement and Paystub" at bounding box center [252, 307] width 155 height 9
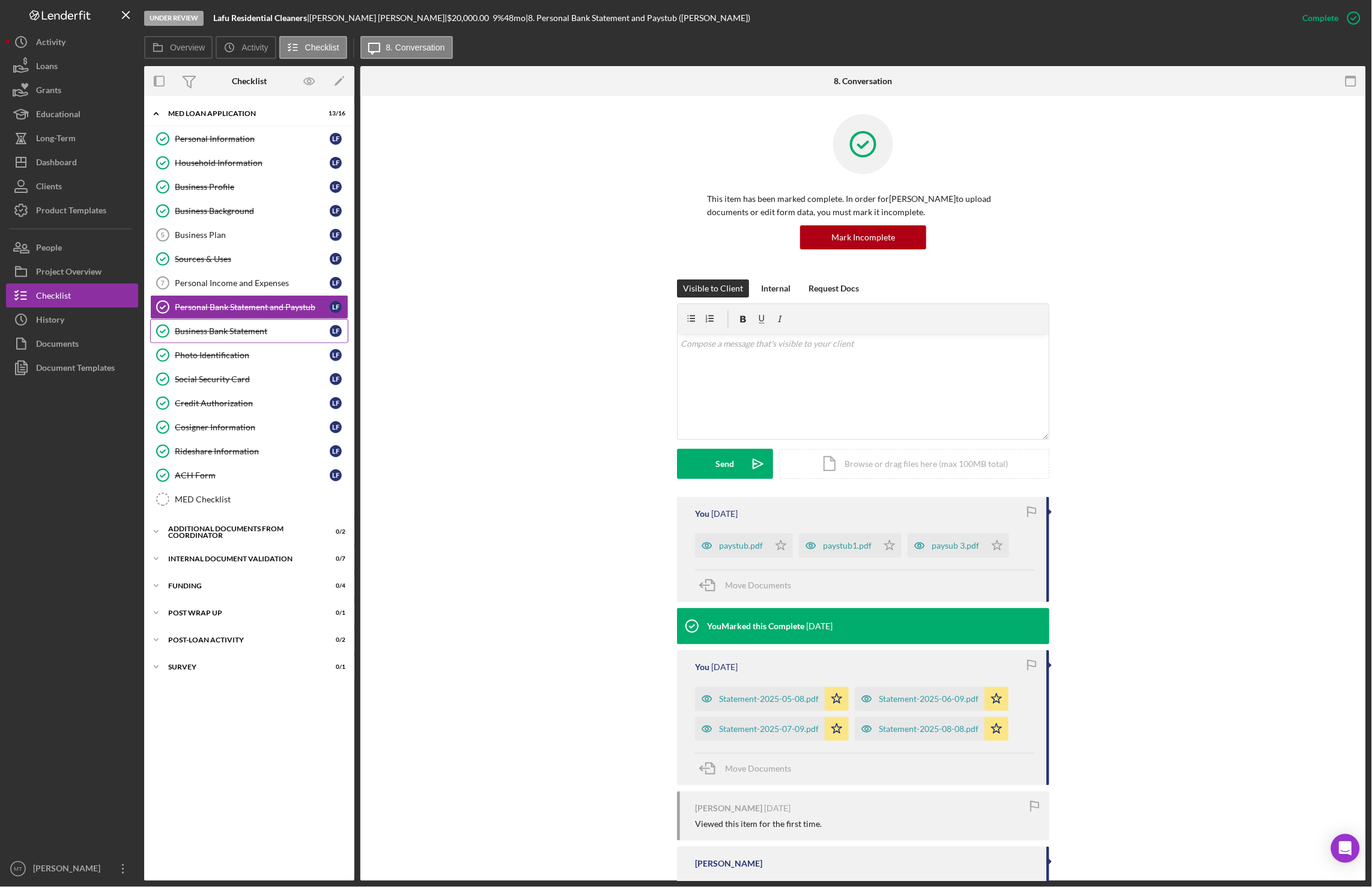
click at [202, 336] on div "Business Bank Statement" at bounding box center [252, 331] width 155 height 9
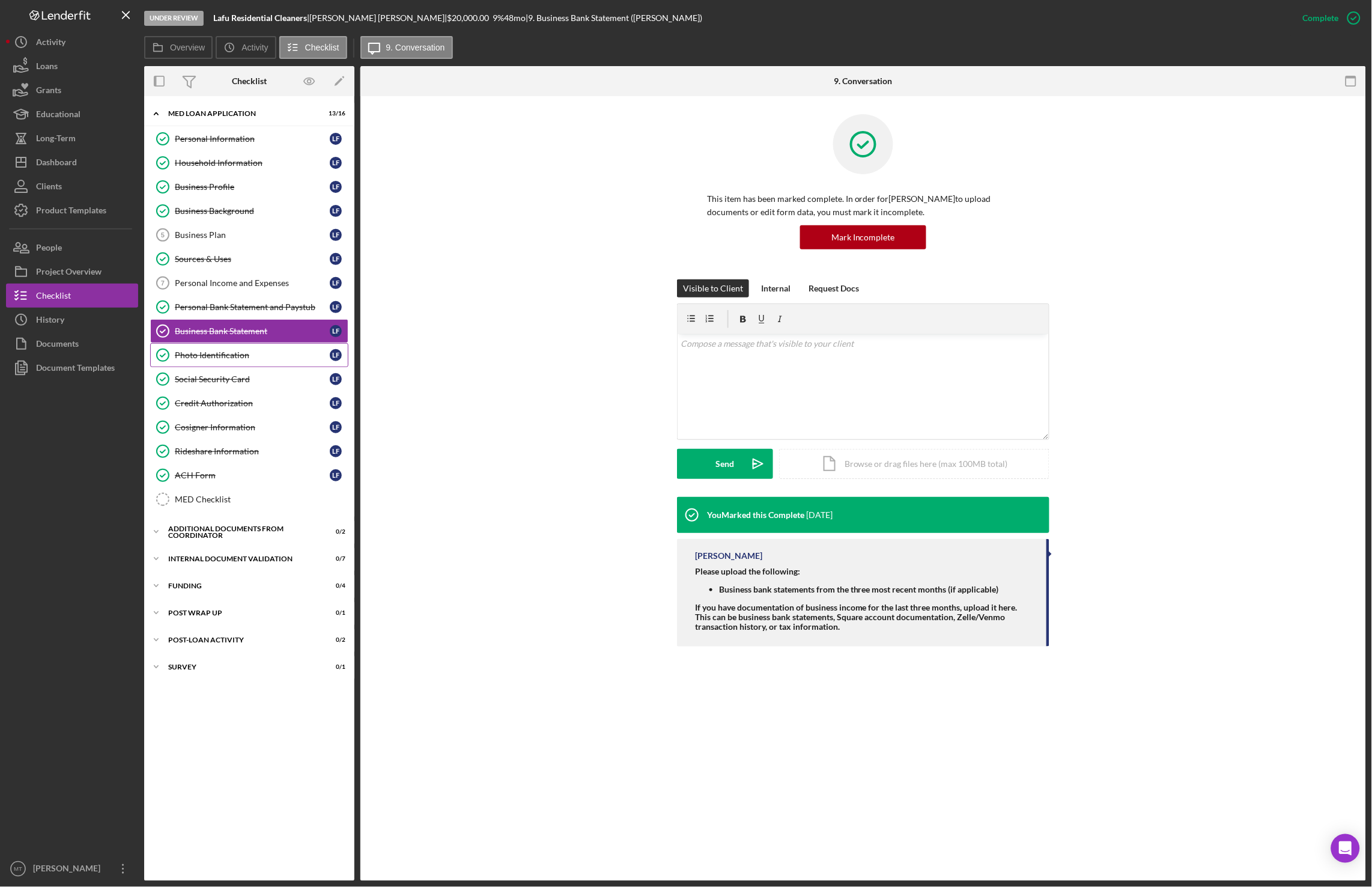
click at [201, 360] on div "Photo Identification" at bounding box center [252, 354] width 155 height 9
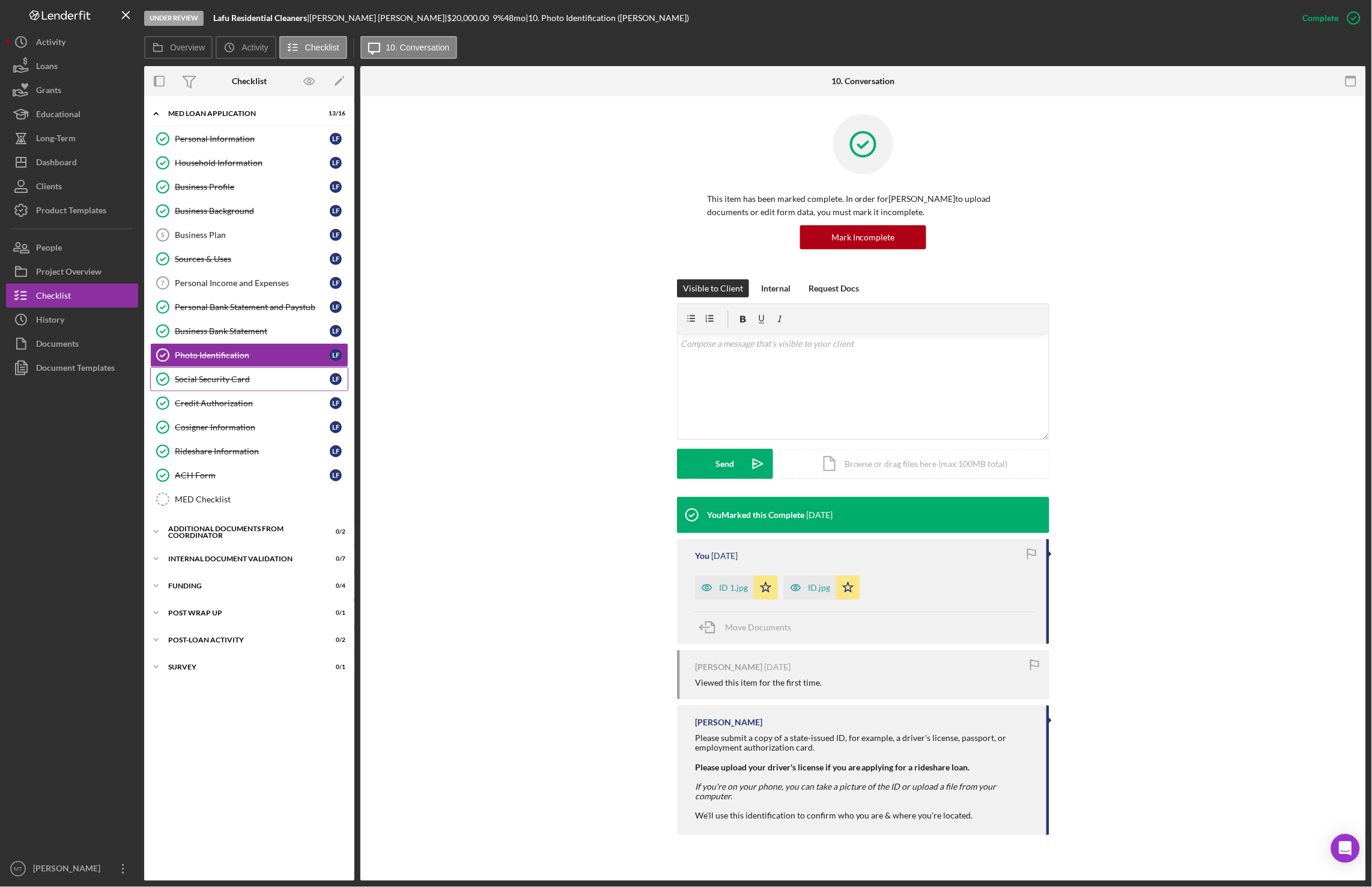
click at [201, 391] on link "Social Security Card Social Security Card L F" at bounding box center [249, 379] width 198 height 24
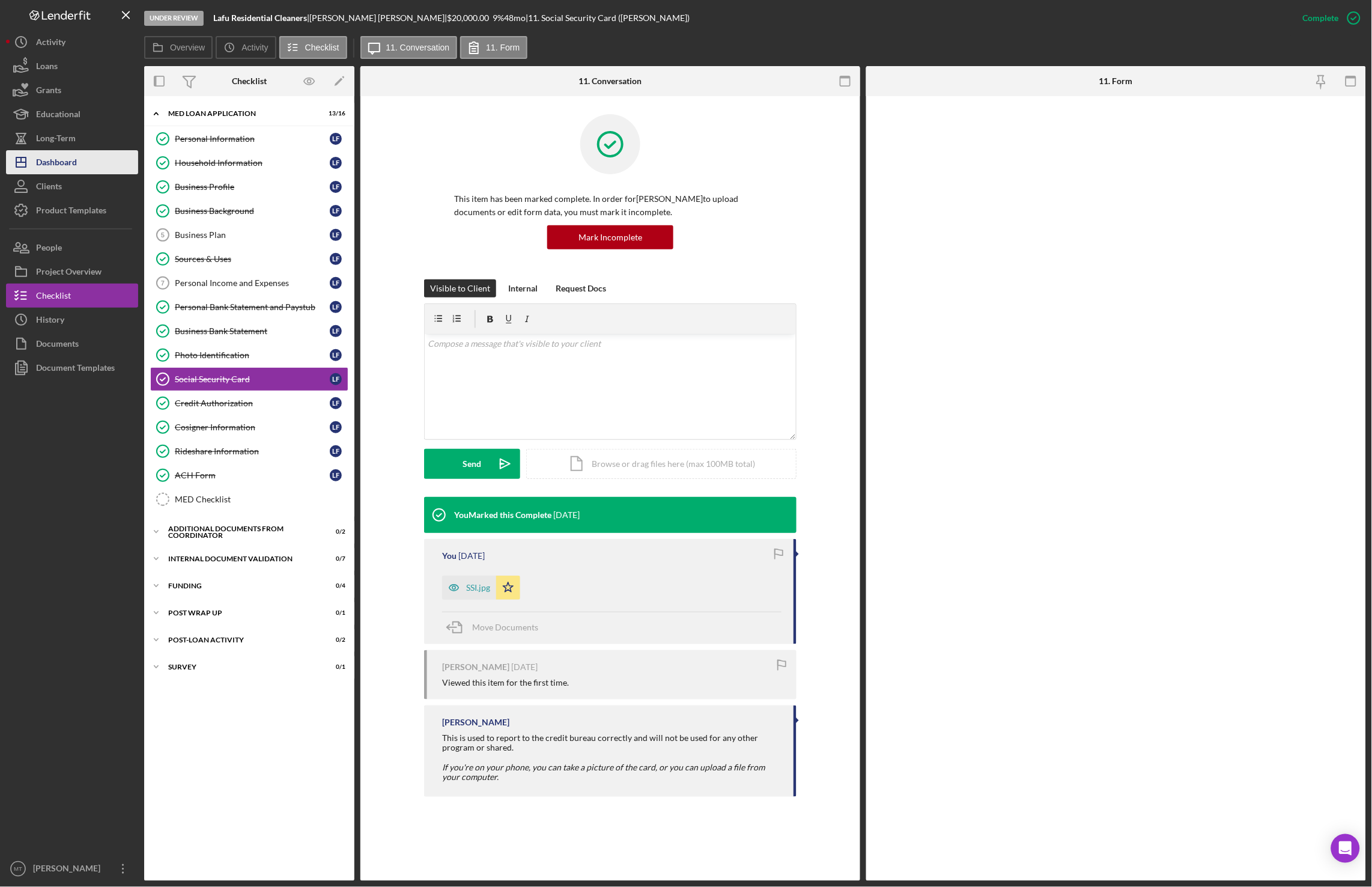
click at [86, 168] on button "Icon/Dashboard Dashboard" at bounding box center [71, 163] width 132 height 24
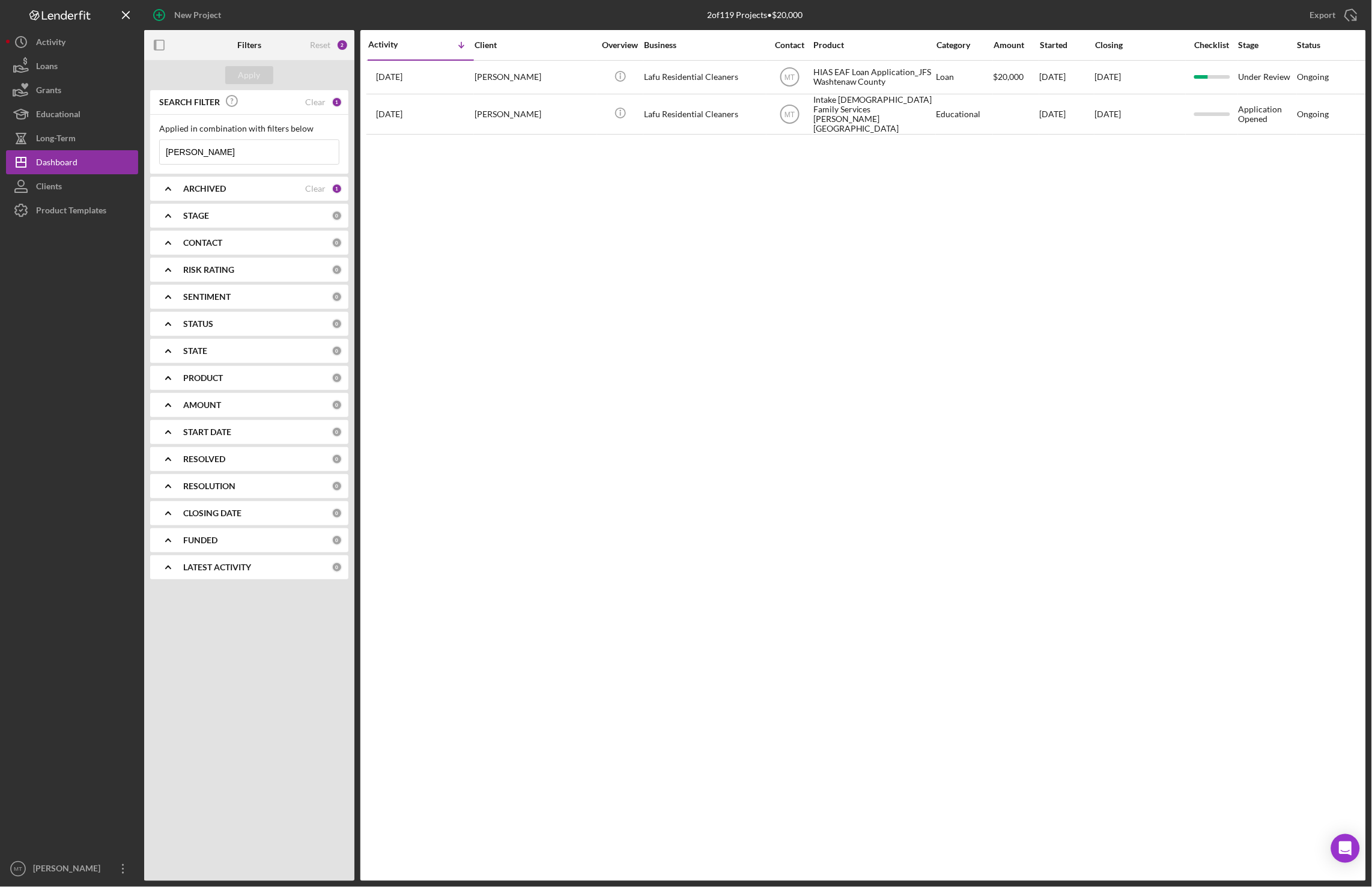
drag, startPoint x: 185, startPoint y: 160, endPoint x: 159, endPoint y: 156, distance: 26.3
click at [159, 156] on div "[PERSON_NAME]/Menu Close" at bounding box center [249, 152] width 180 height 25
type input "[PERSON_NAME]"
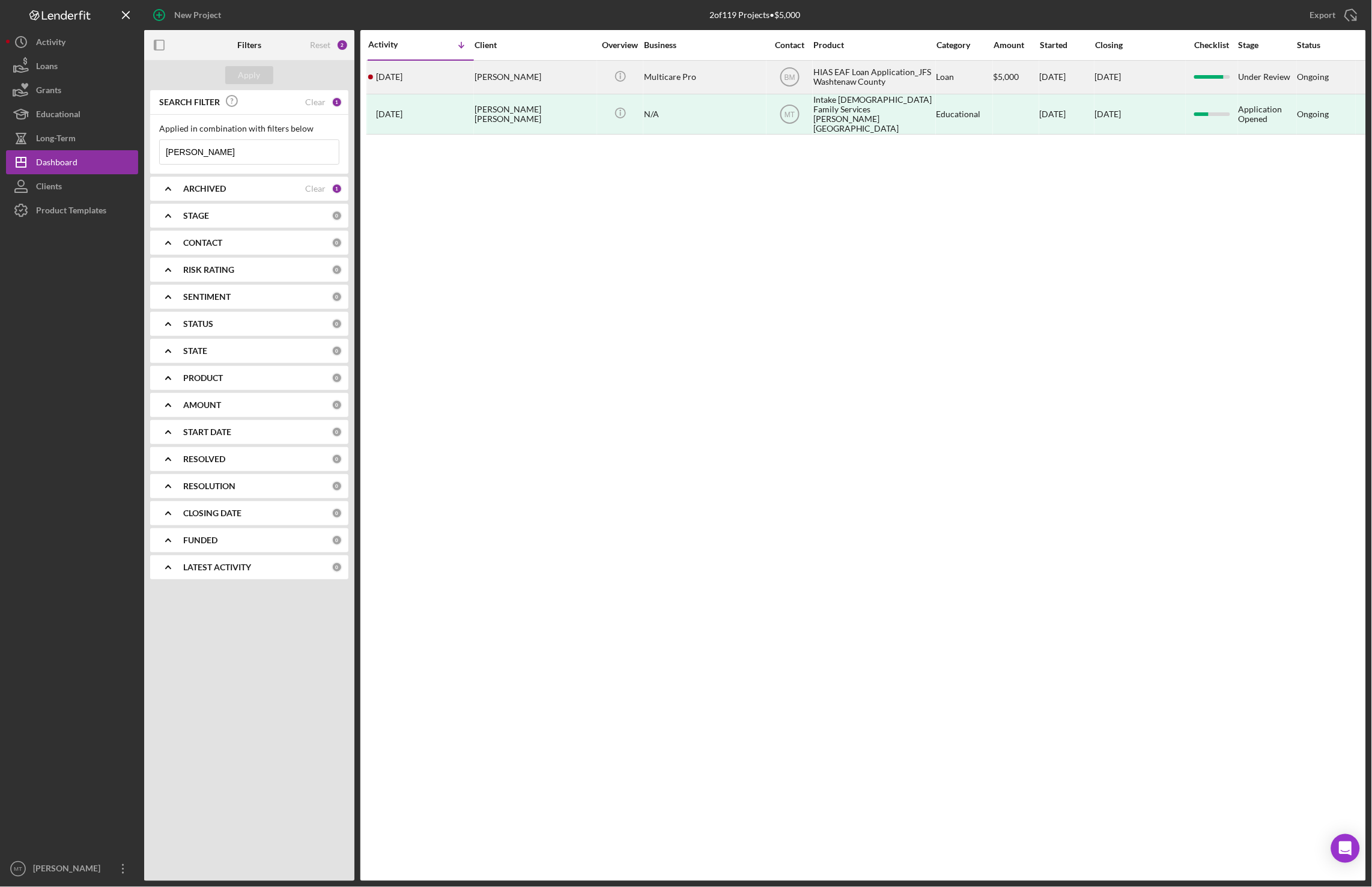
click at [874, 77] on div "HIAS EAF Loan Application_JFS Washtenaw County" at bounding box center [873, 77] width 120 height 32
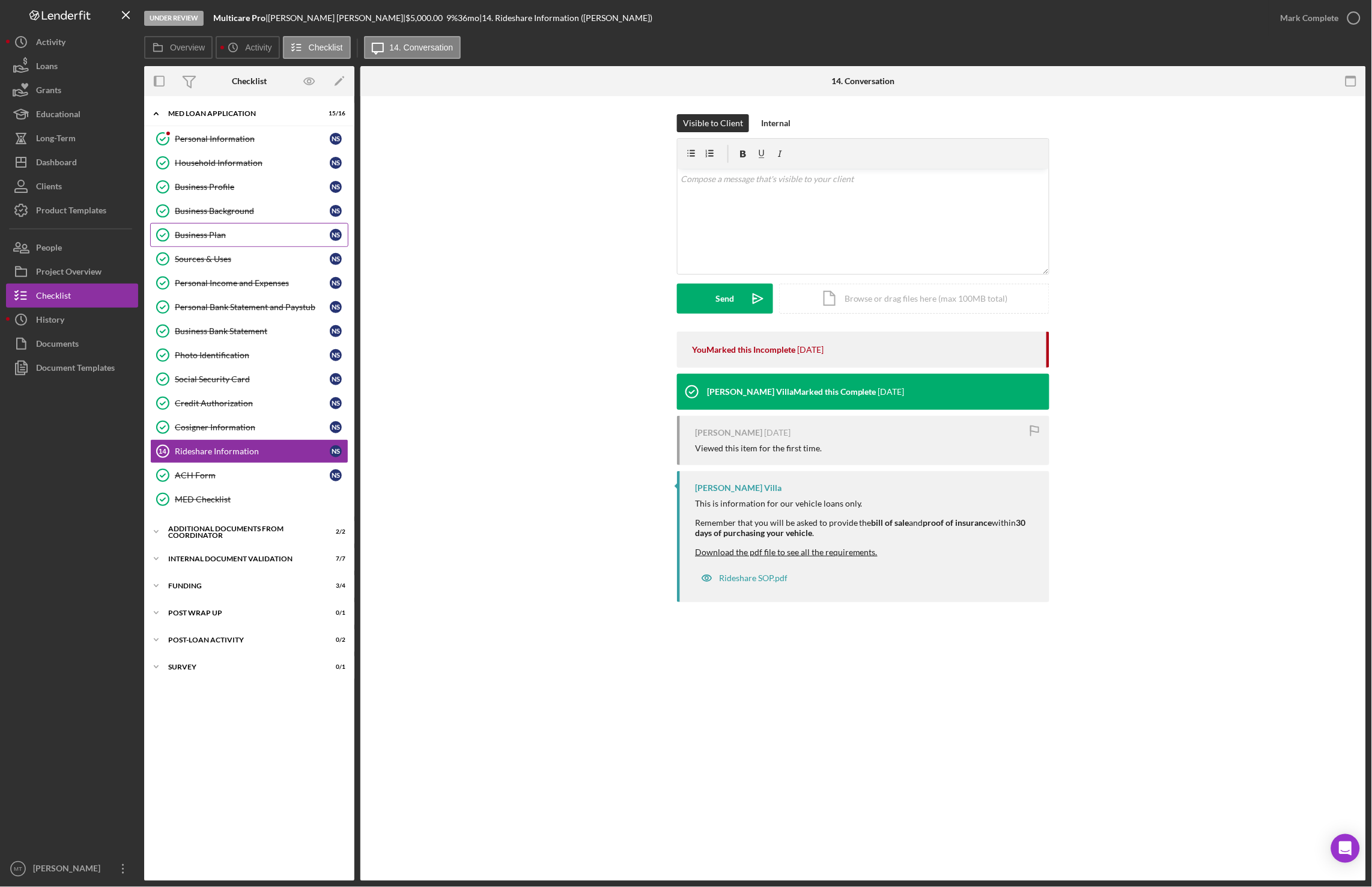
click at [232, 232] on link "Business Plan Business Plan N S" at bounding box center [249, 235] width 198 height 24
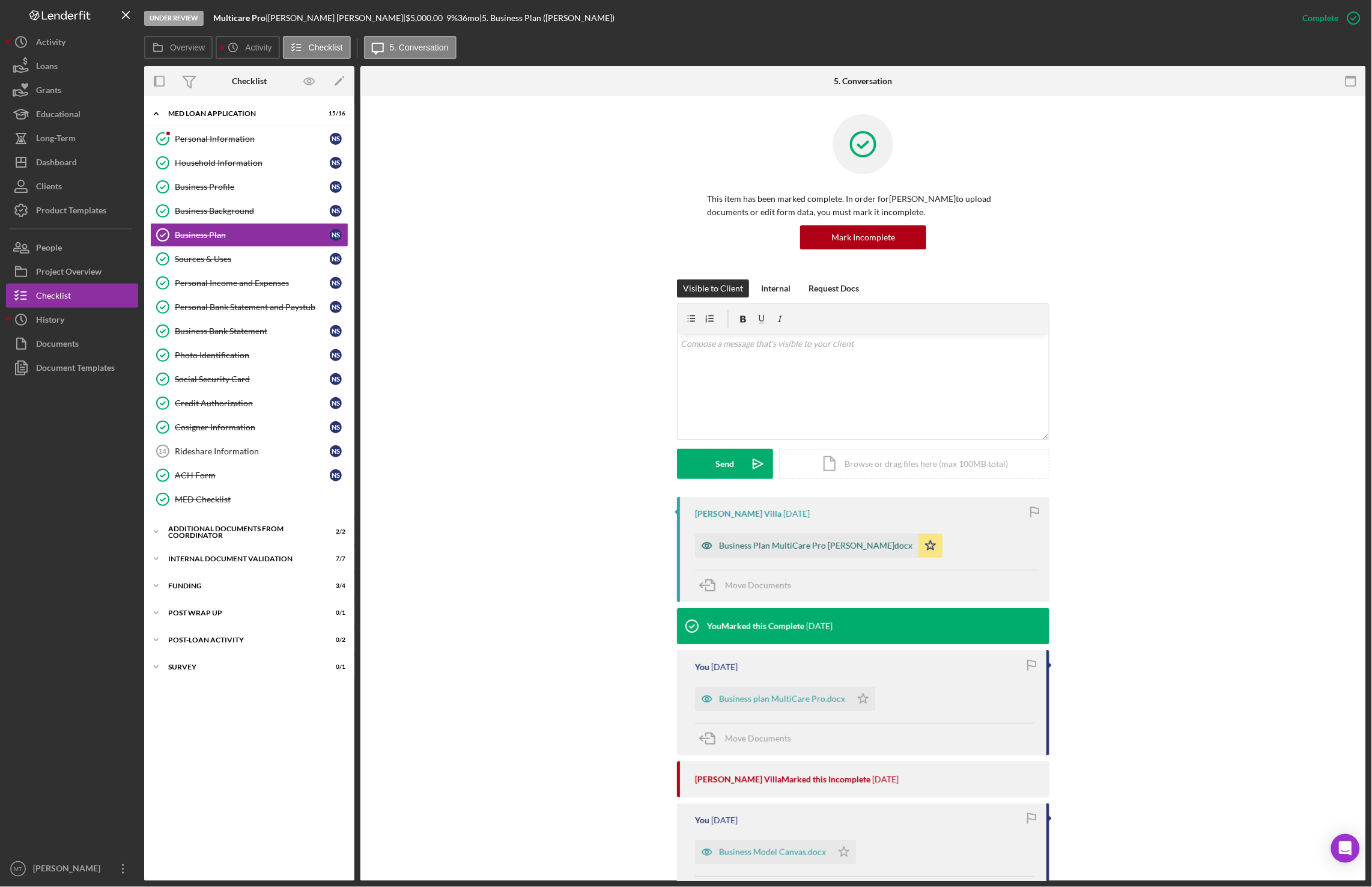
click at [789, 550] on div "Business Plan MultiCare Pro [PERSON_NAME]docx" at bounding box center [815, 545] width 193 height 9
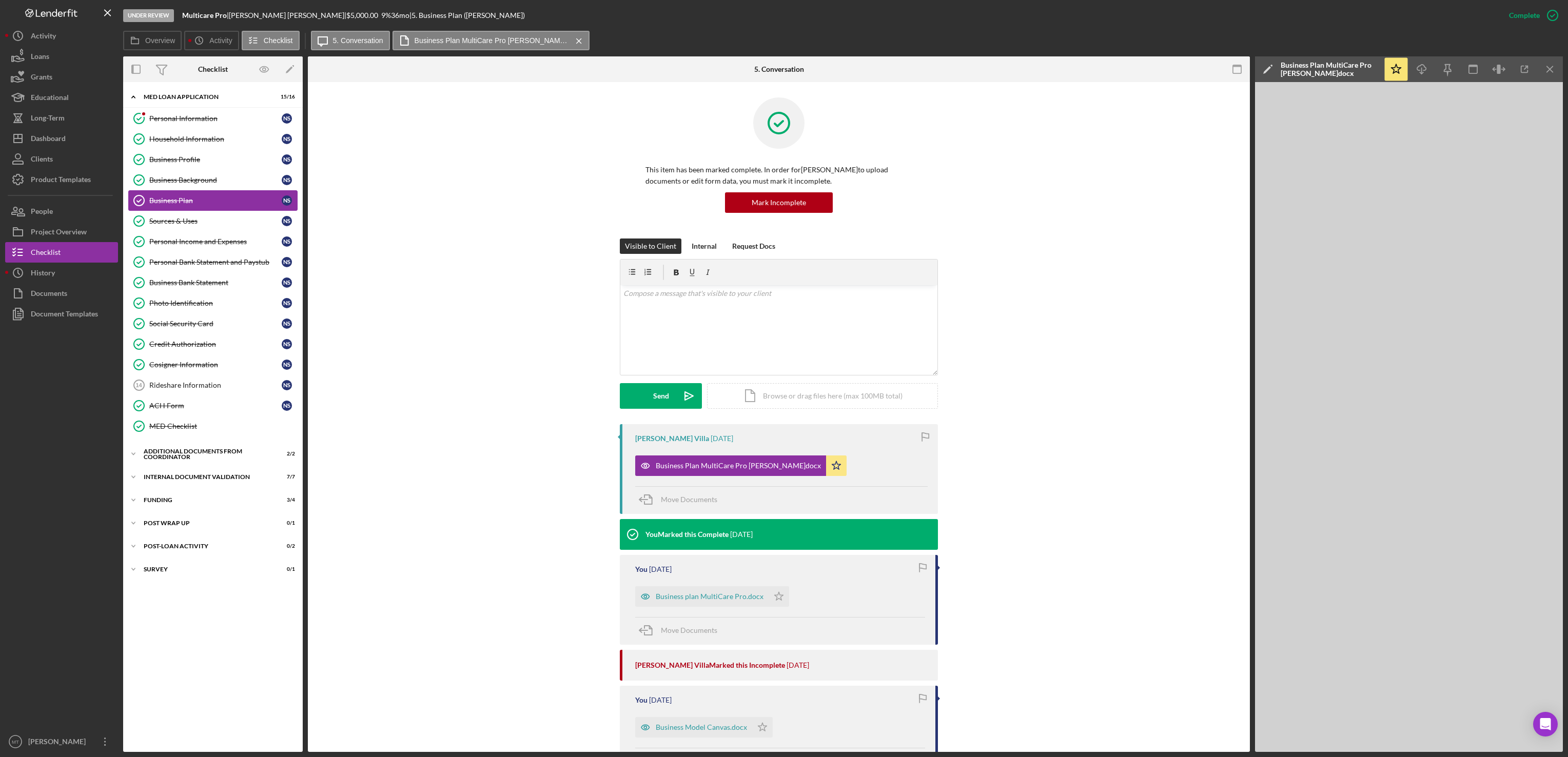
click at [203, 194] on link "Business Plan Business Plan N S" at bounding box center [213, 201] width 169 height 21
click at [709, 464] on div "Business Plan MultiCare Pro [PERSON_NAME]docx" at bounding box center [738, 466] width 165 height 8
click at [755, 465] on div "Business Plan MultiCare Pro [PERSON_NAME]docx" at bounding box center [738, 466] width 165 height 8
click at [751, 466] on div "Business Plan MultiCare Pro [PERSON_NAME]docx" at bounding box center [738, 466] width 165 height 8
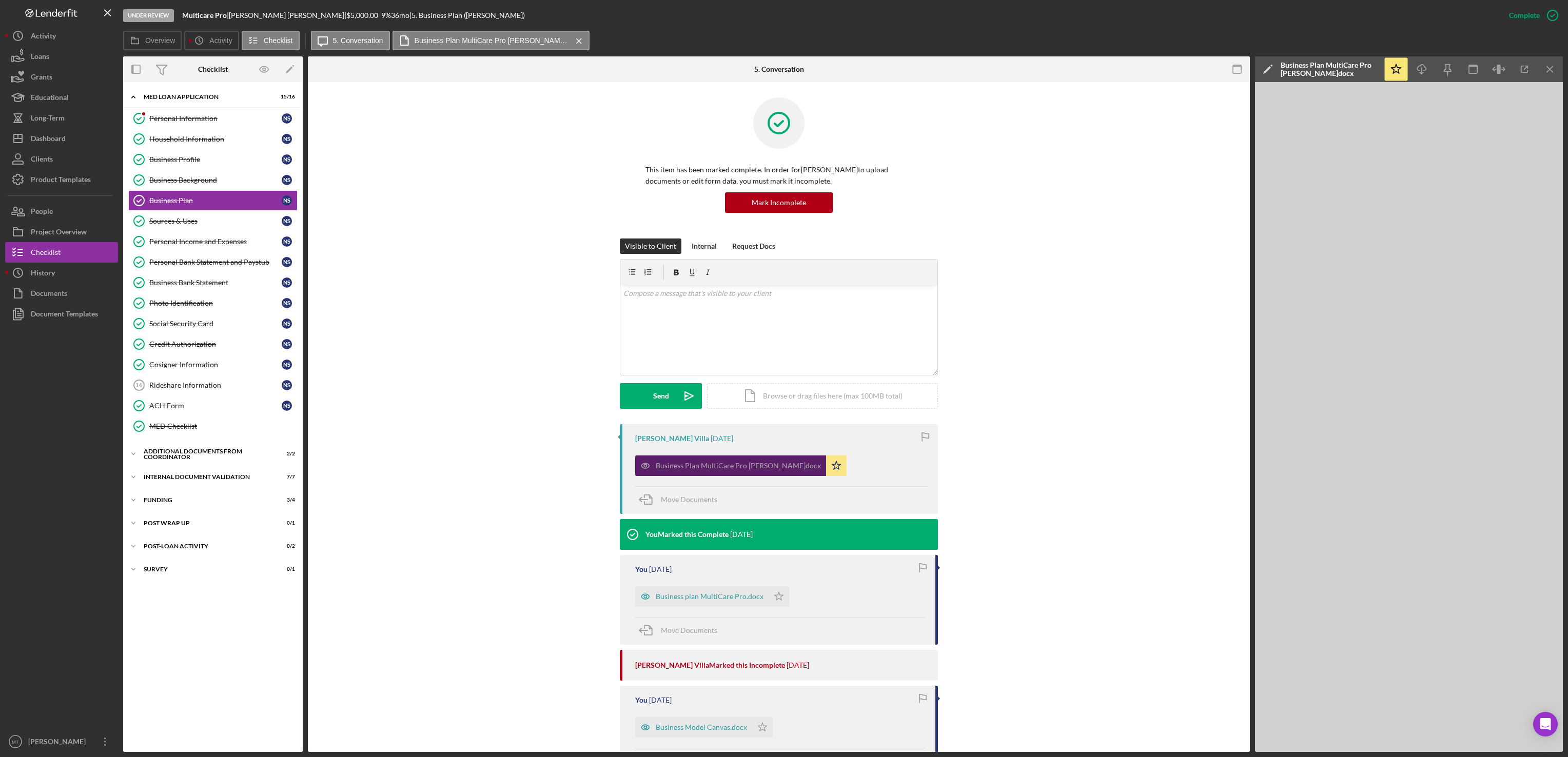
click at [751, 466] on div "Business Plan MultiCare Pro [PERSON_NAME]docx" at bounding box center [738, 466] width 165 height 8
click at [211, 225] on div "Sources & Uses" at bounding box center [215, 221] width 132 height 8
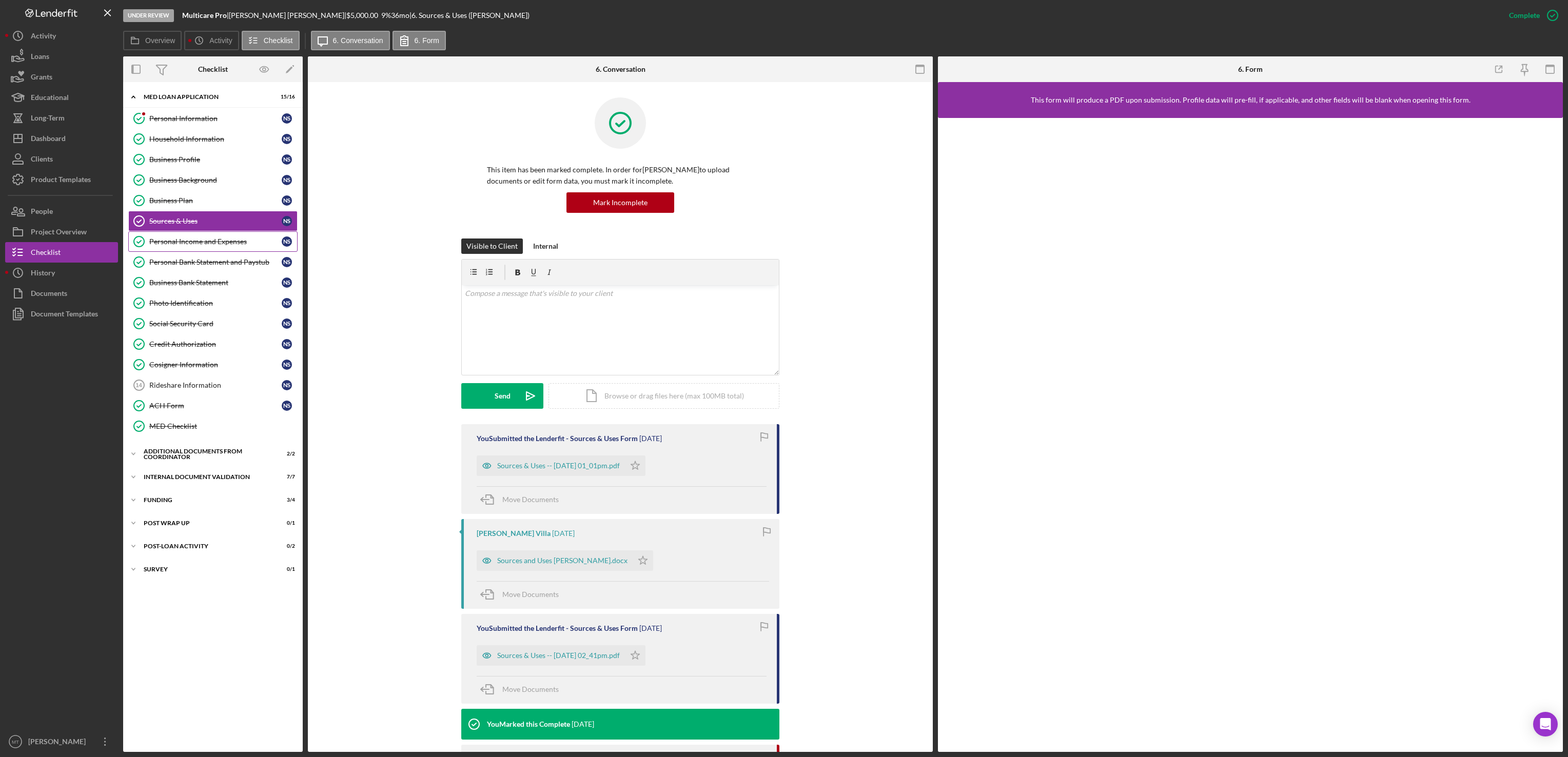
click at [207, 246] on div "Personal Income and Expenses" at bounding box center [215, 241] width 132 height 8
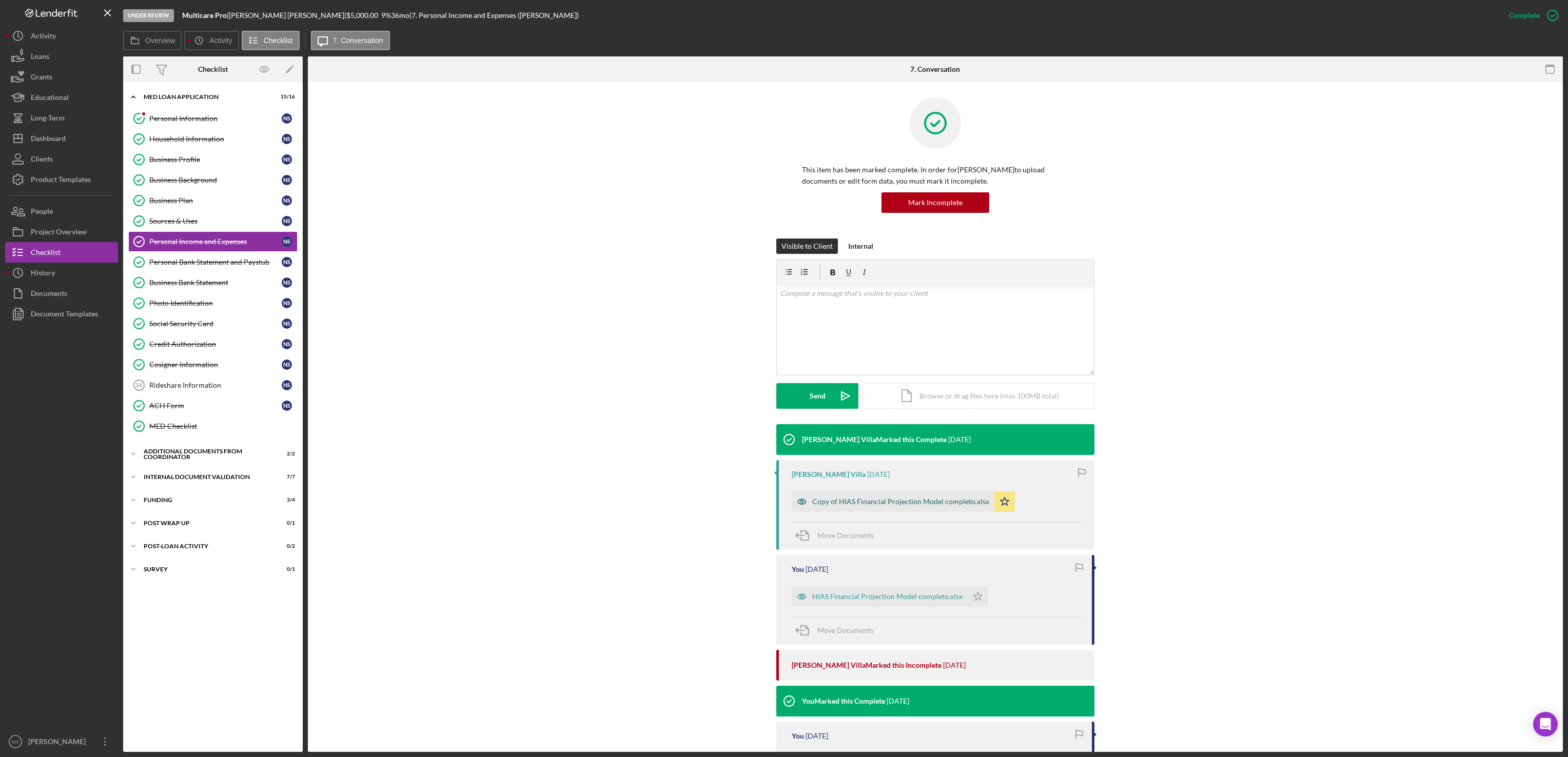
click at [867, 504] on div "Copy of HIAS Financial Projection Model completo.xlsx" at bounding box center [900, 501] width 177 height 8
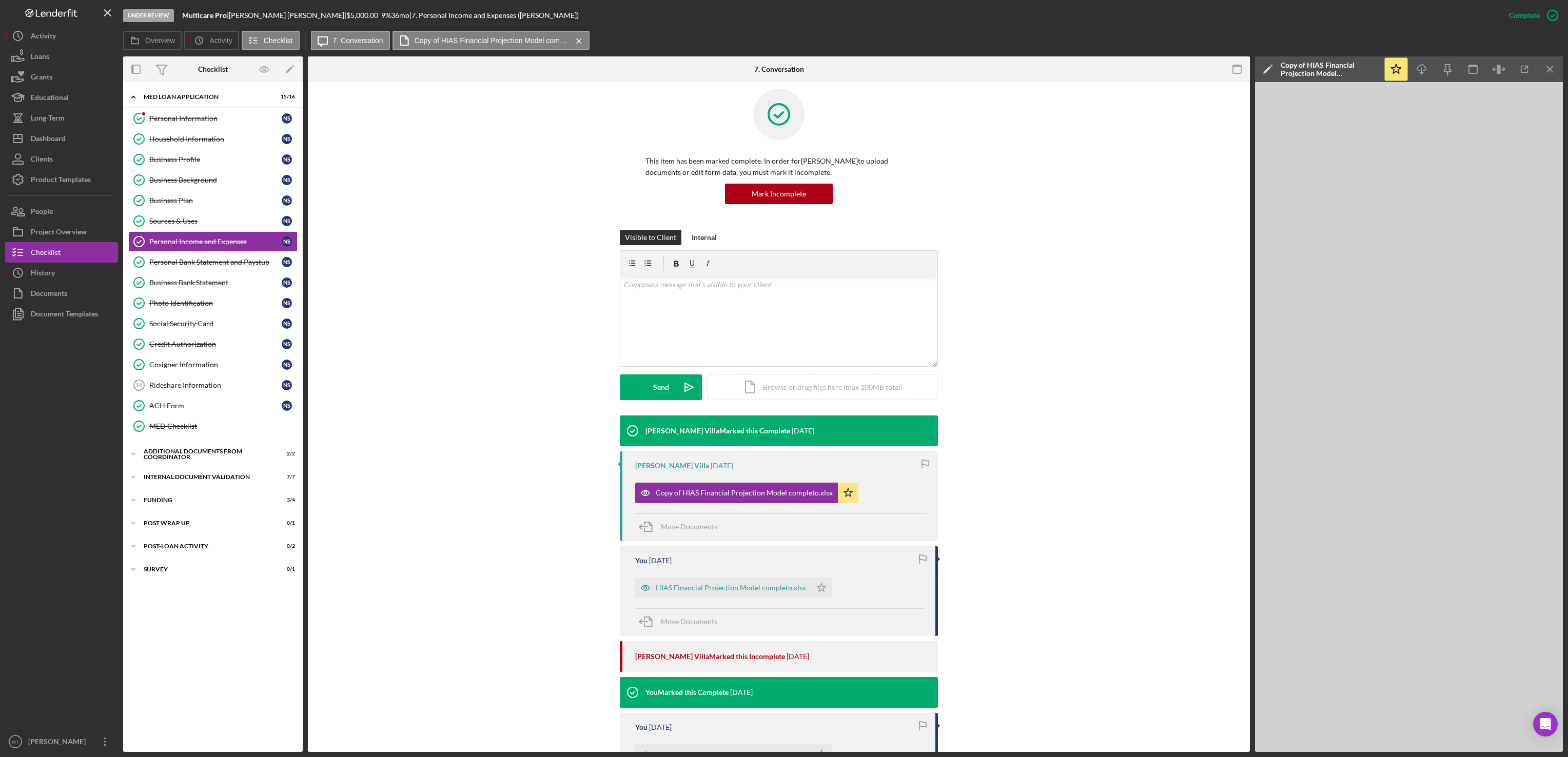
scroll to position [12, 0]
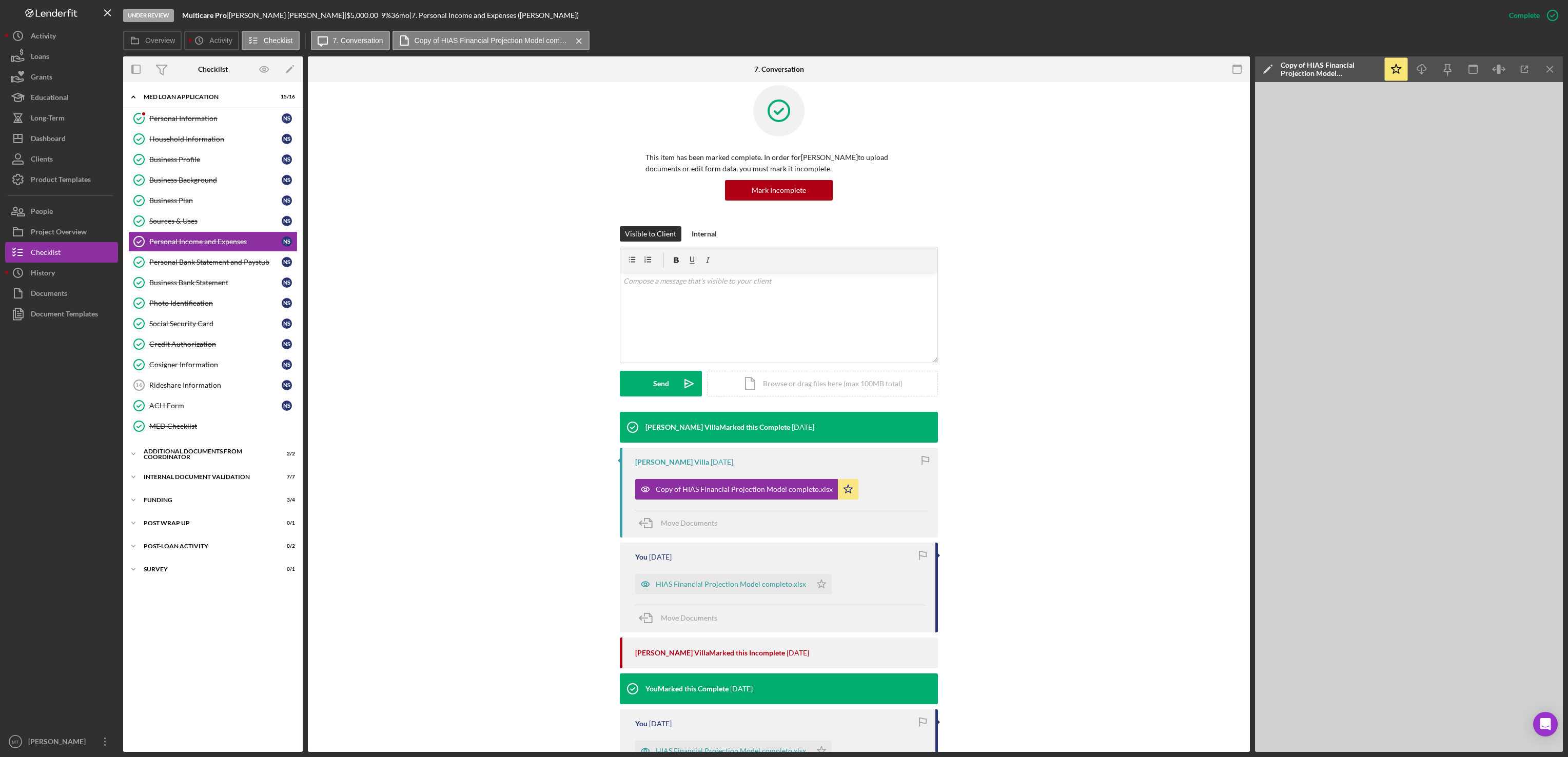
click at [1171, 68] on div "Copy of HIAS Financial Projection Model completo.xlsx" at bounding box center [1329, 69] width 97 height 16
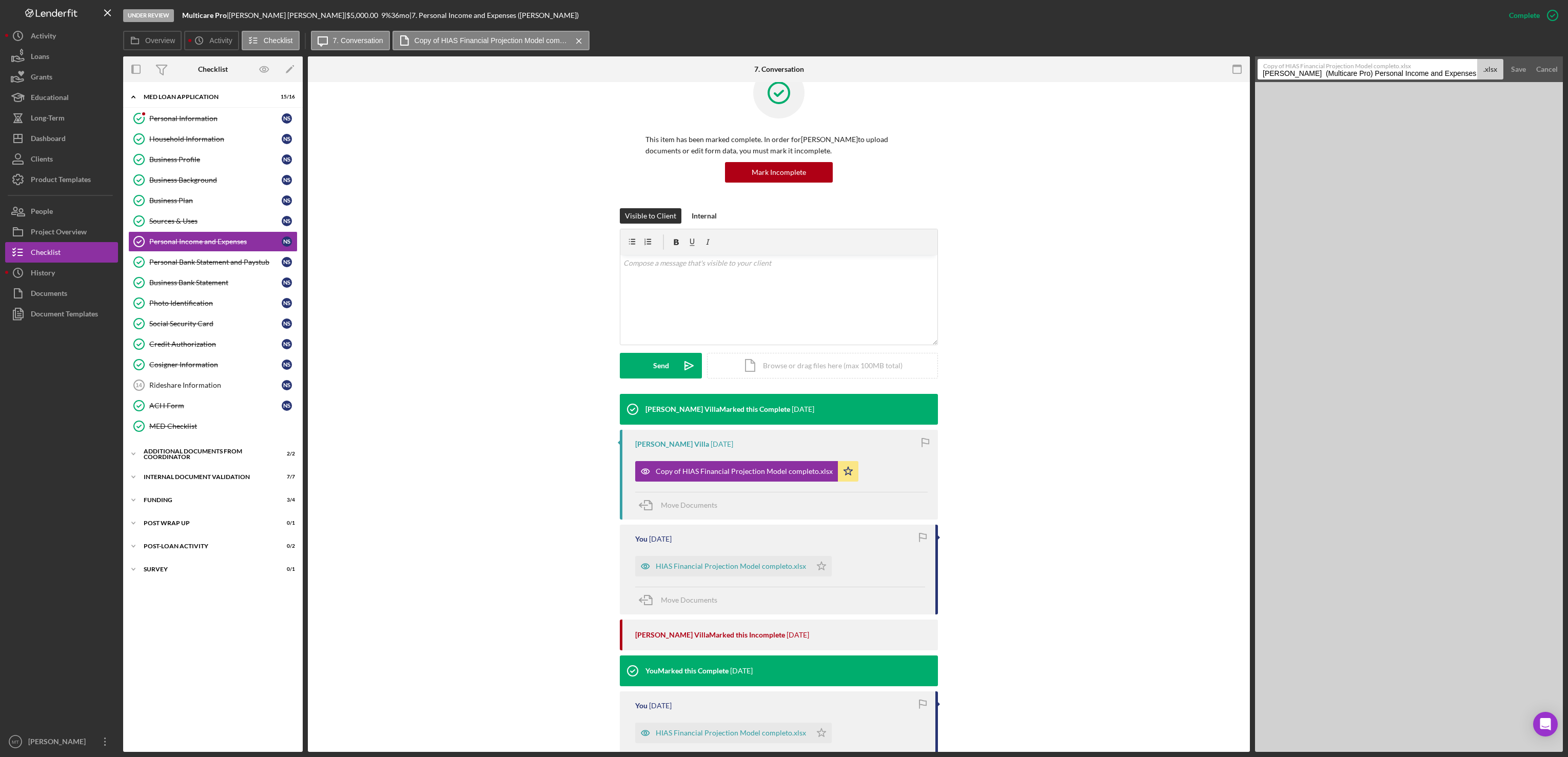
scroll to position [0, 0]
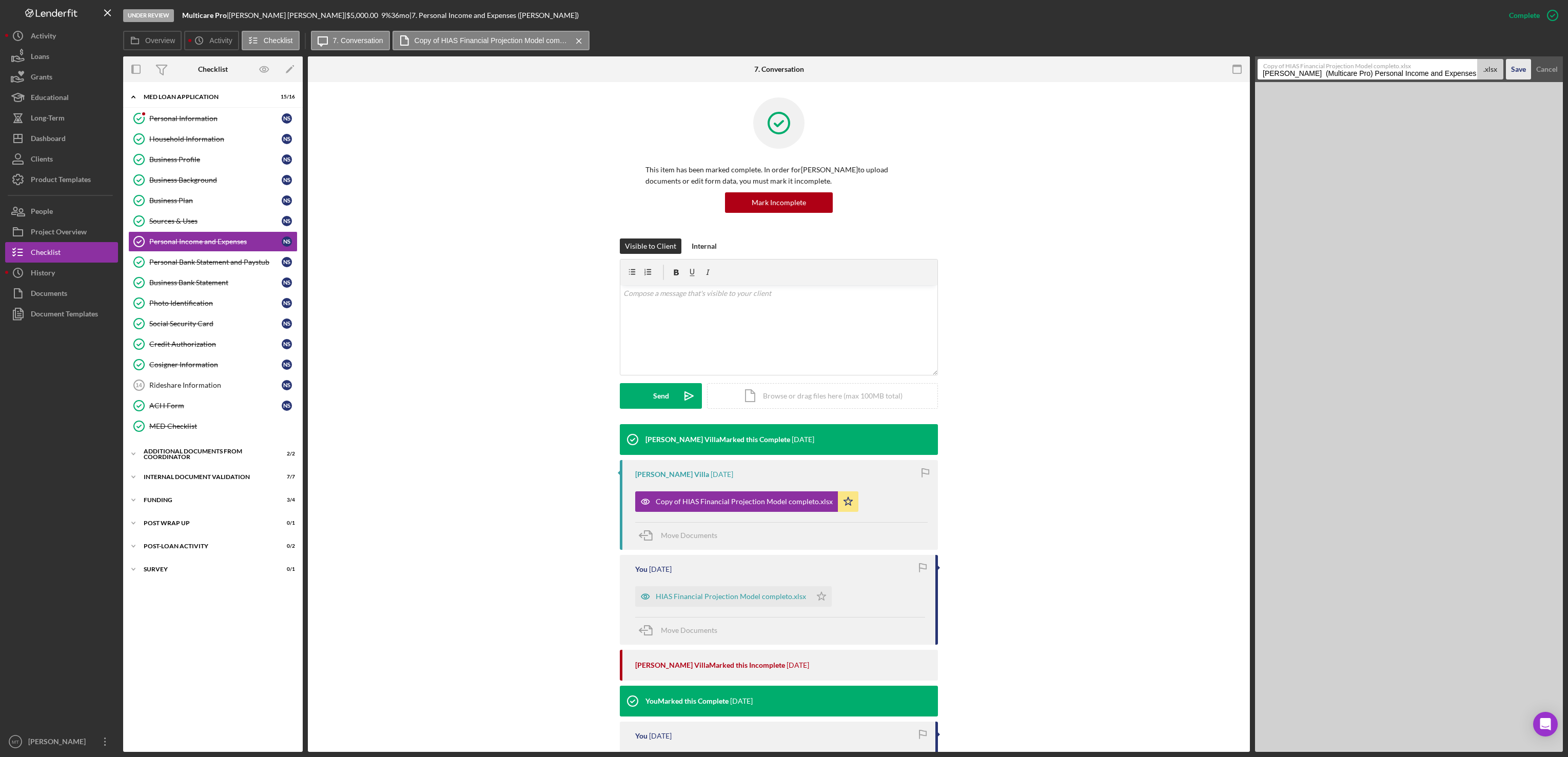
click at [1171, 70] on div "Save" at bounding box center [1518, 69] width 15 height 21
